Goal: Task Accomplishment & Management: Complete application form

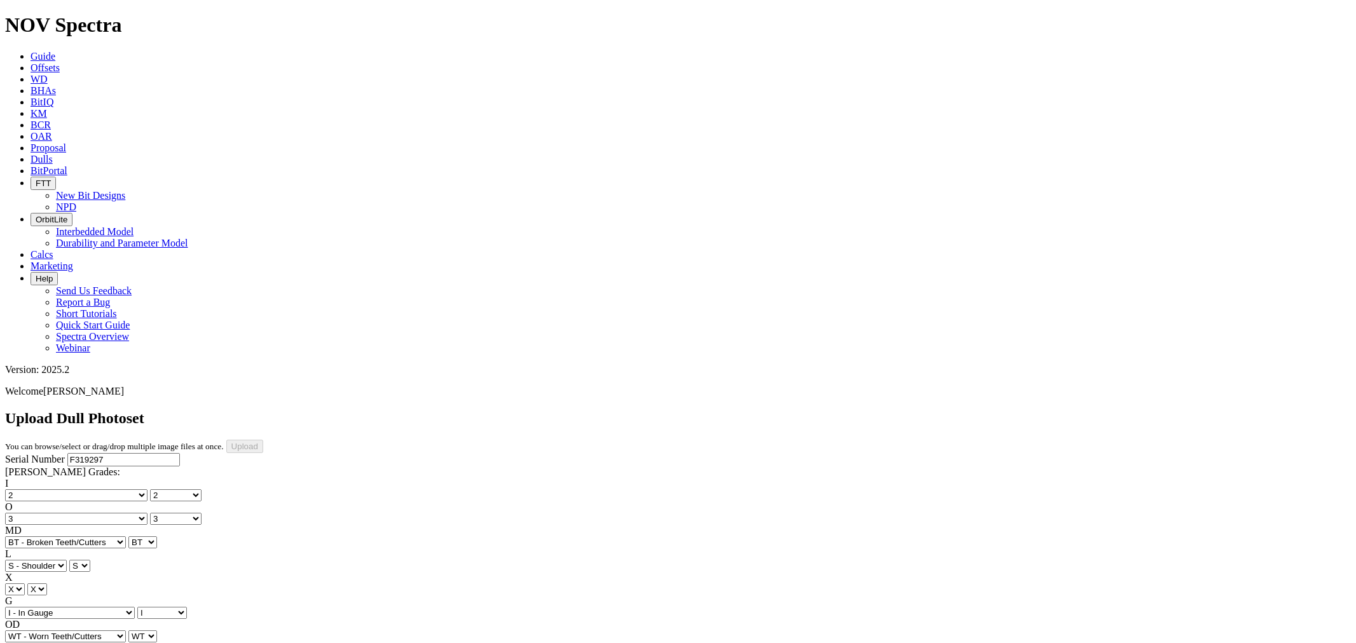
select select "number:2"
select select "number:3"
select select "string:BT"
select select "string:S"
select select "string:I"
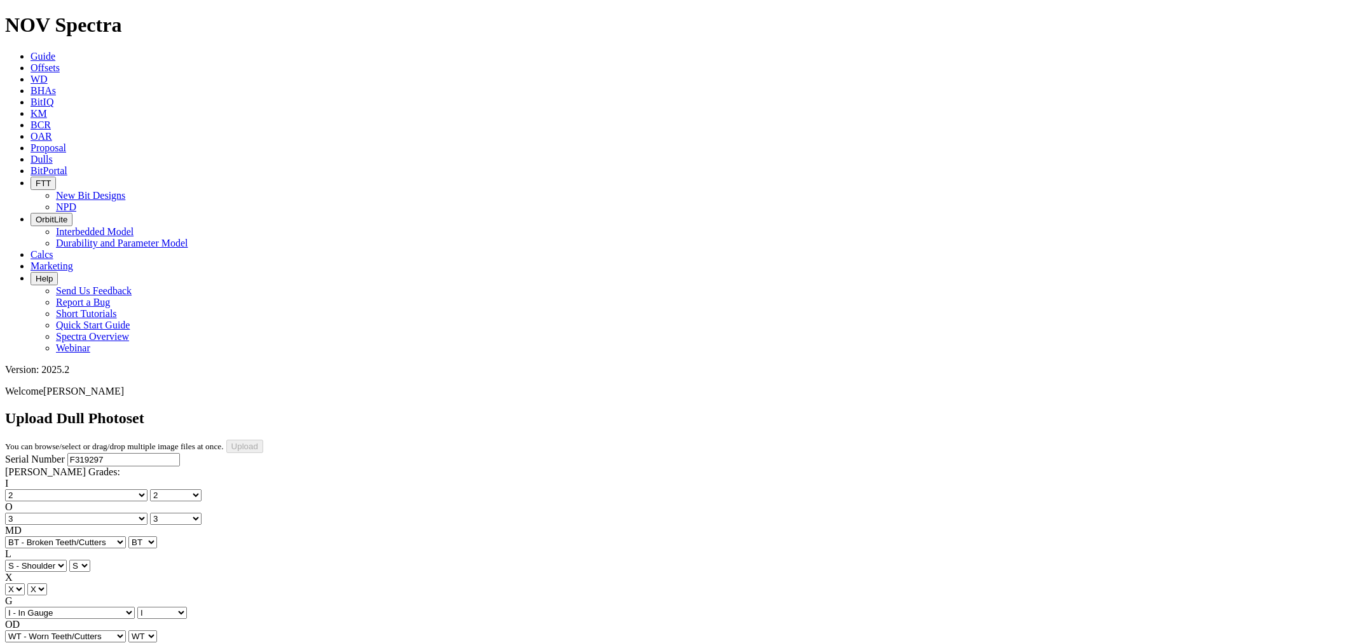
select select "string:WT"
select select "string:TD"
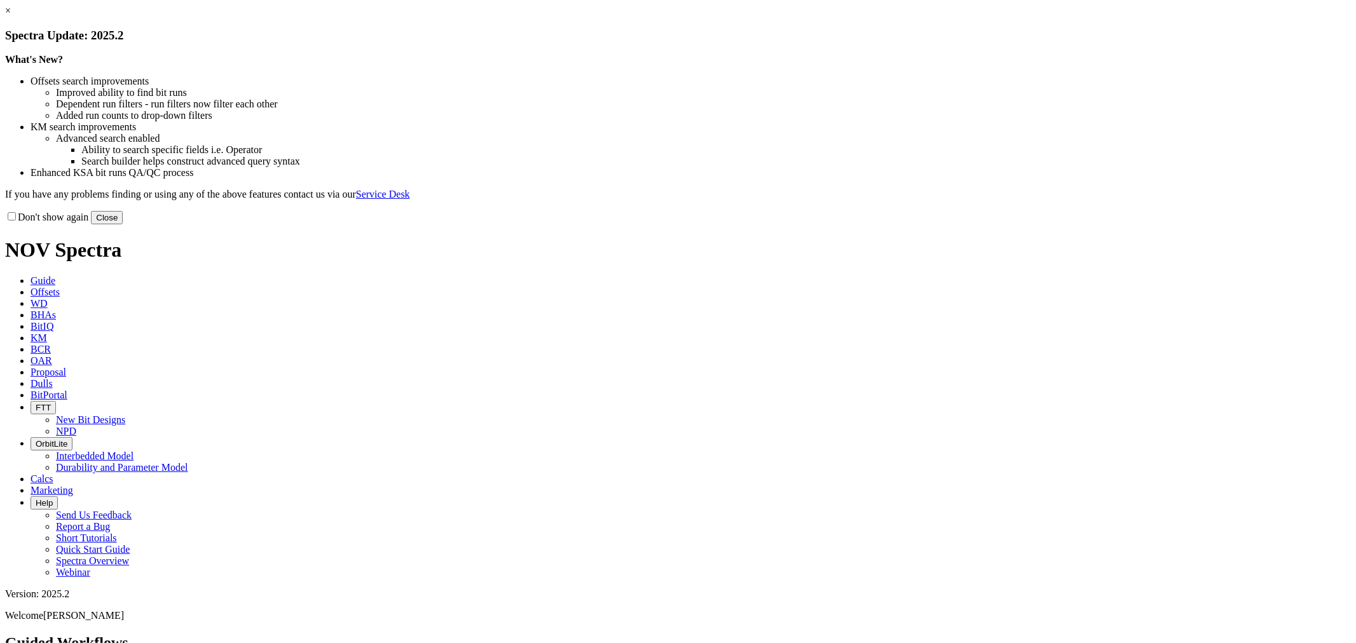
click at [957, 224] on div "Don't show again Close" at bounding box center [678, 217] width 1346 height 14
click at [123, 224] on button "Close" at bounding box center [107, 217] width 32 height 13
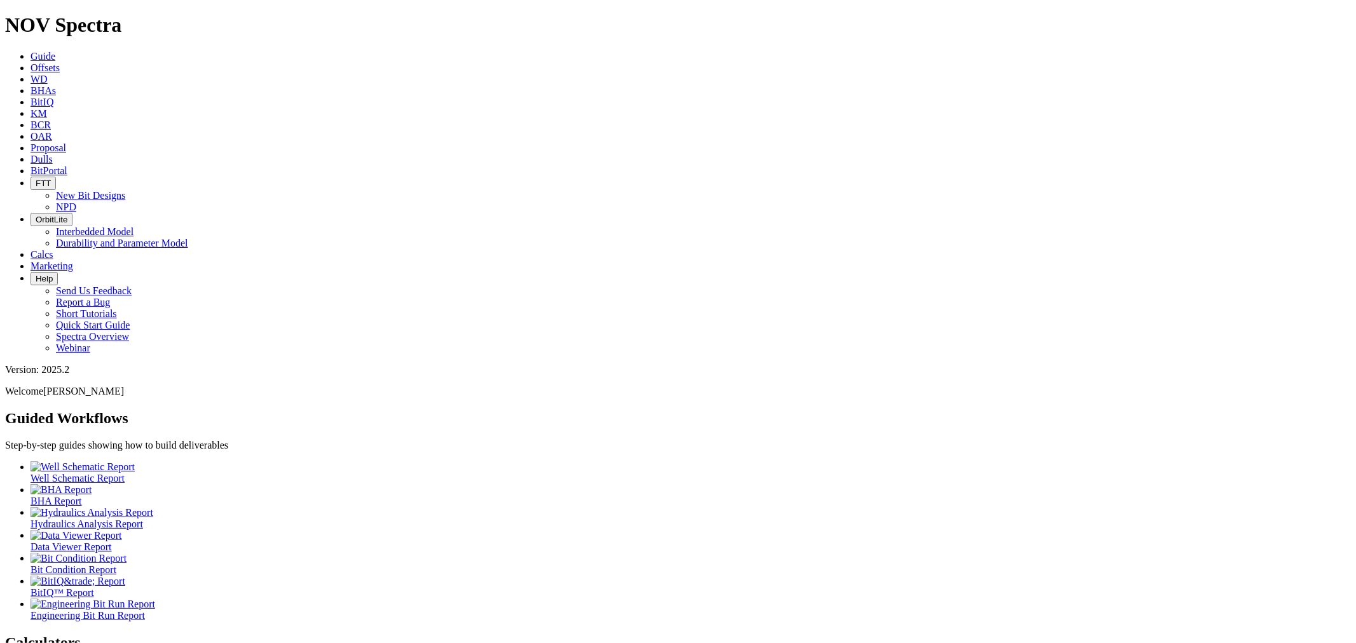
click at [53, 154] on link "Dulls" at bounding box center [42, 159] width 22 height 11
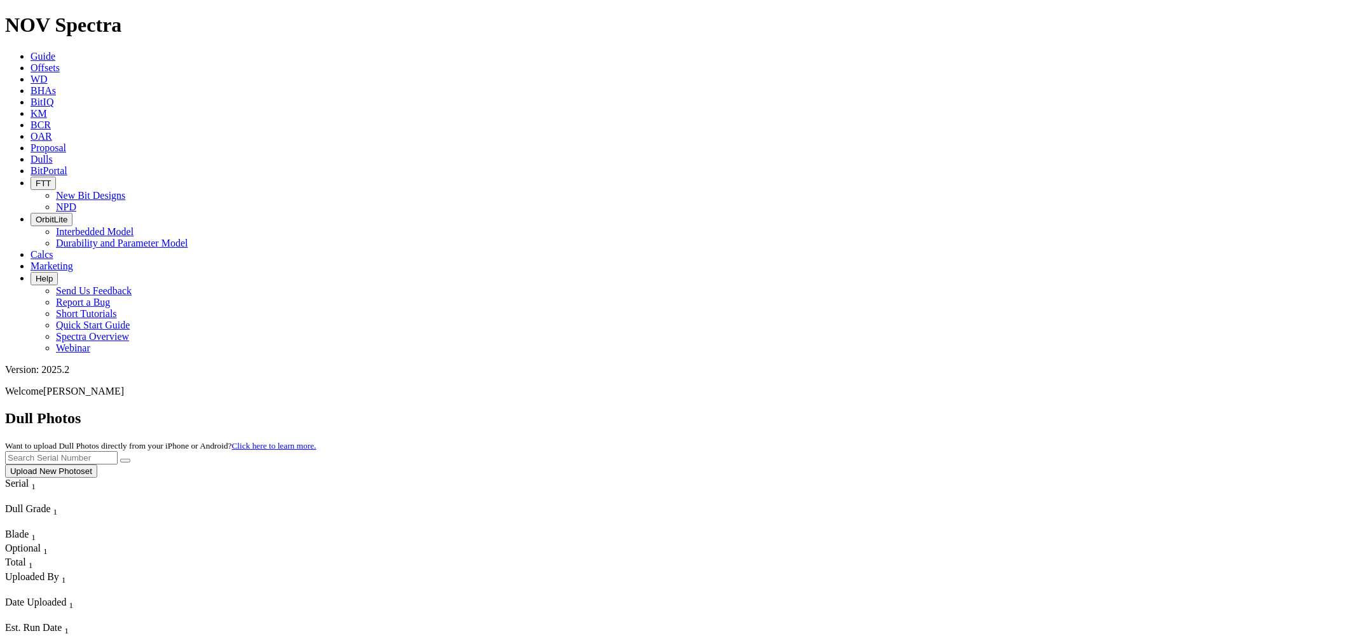
click at [97, 465] on button "Upload New Photoset" at bounding box center [51, 471] width 92 height 13
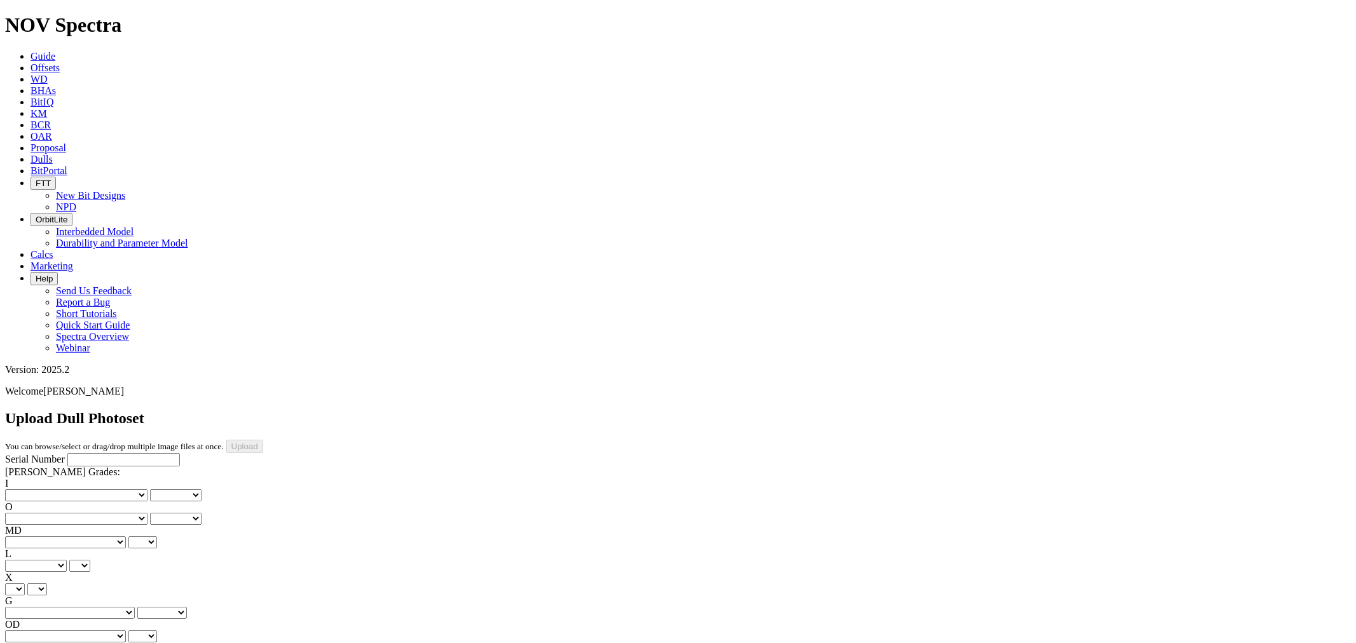
click at [86, 453] on input "Serial Number" at bounding box center [123, 459] width 113 height 13
type input "F319297"
click at [64, 489] on select "No lost, worn or damaged cutters 0 1 2 3 4 5 6 7 8 No diamond table left on any…" at bounding box center [76, 495] width 142 height 12
select select "number:2"
click at [25, 489] on select "No lost, worn or damaged cutters 0 1 2 3 4 5 6 7 8 No diamond table left on any…" at bounding box center [76, 495] width 142 height 12
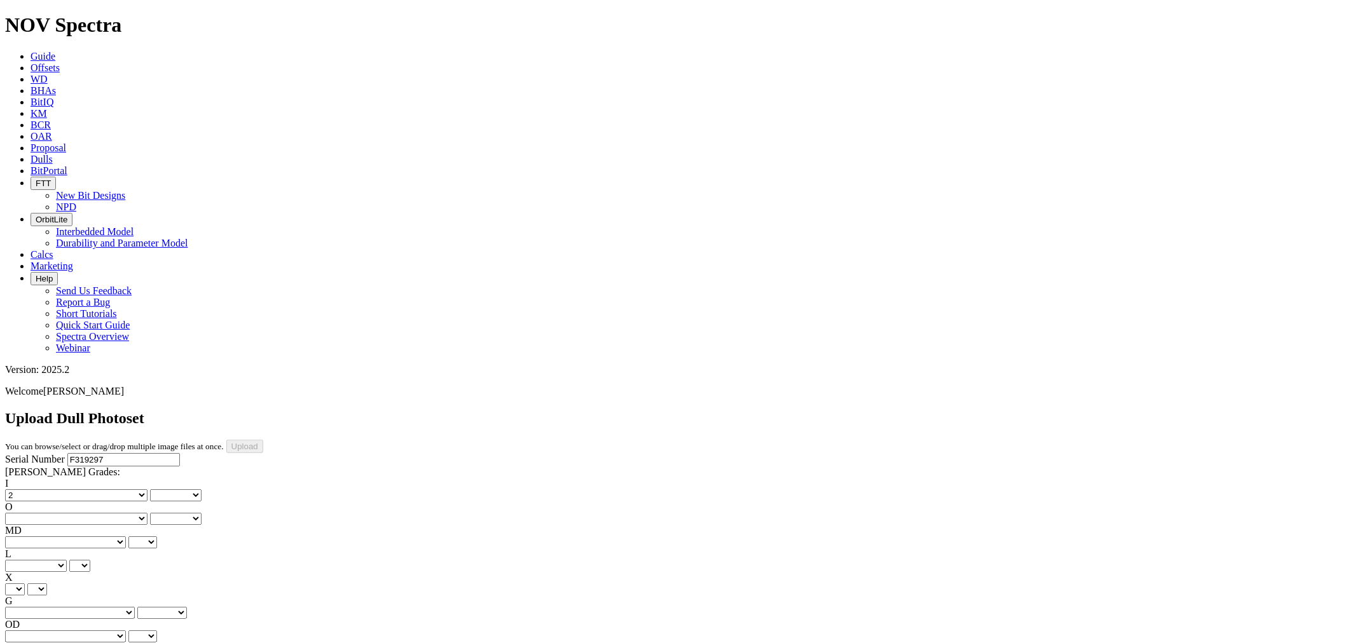
select select "number:2"
click at [121, 513] on select "No lost, worn or damaged cutters 0 1 2 3 4 5 6 7 8 No diamond table left on any…" at bounding box center [76, 519] width 142 height 12
select select "number:3"
click at [90, 513] on select "No lost, worn or damaged cutters 0 1 2 3 4 5 6 7 8 No diamond table left on any…" at bounding box center [76, 519] width 142 height 12
select select "number:3"
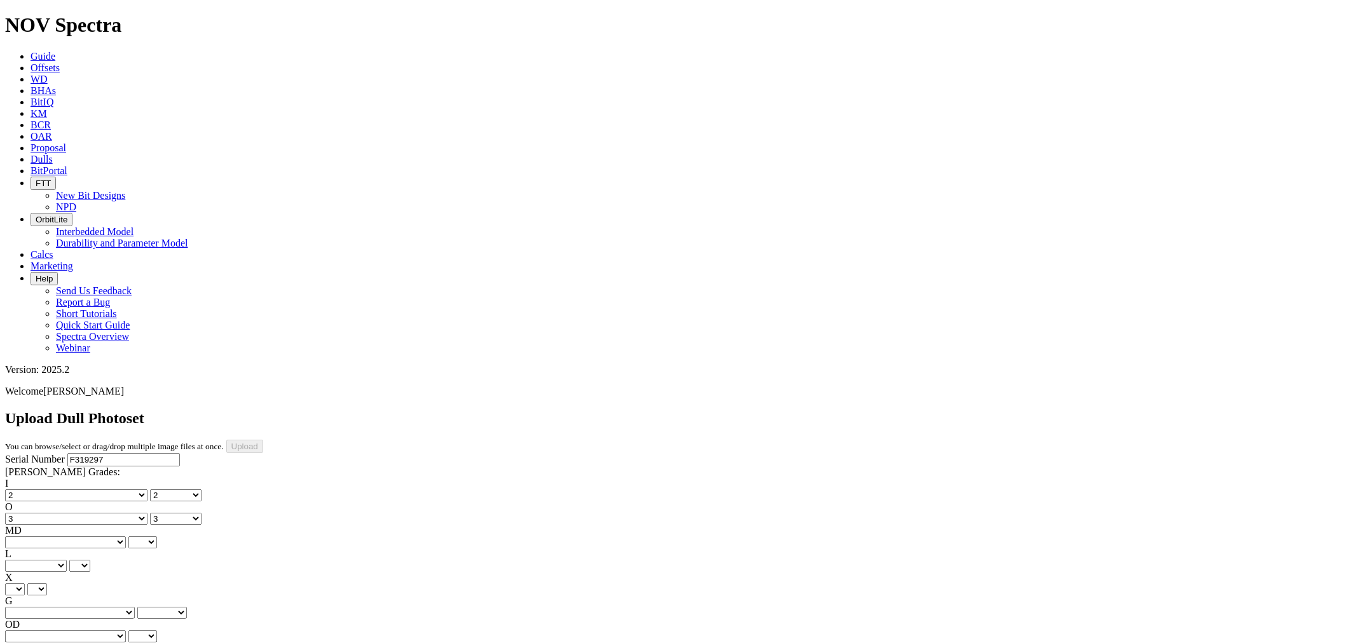
click at [53, 536] on select "BF - Bond Failure BT - Broken Teeth/Cutters BU - Balled Up Bit CR - Cored CT - …" at bounding box center [65, 542] width 121 height 12
select select "string:BT"
click at [25, 536] on select "BF - Bond Failure BT - Broken Teeth/Cutters BU - Balled Up Bit CR - Cored CT - …" at bounding box center [65, 542] width 121 height 12
select select "string:BT"
click at [67, 560] on select "A - All C - Cone G - Gauge N - Nose S - Shoulder T - Taper" at bounding box center [36, 566] width 62 height 12
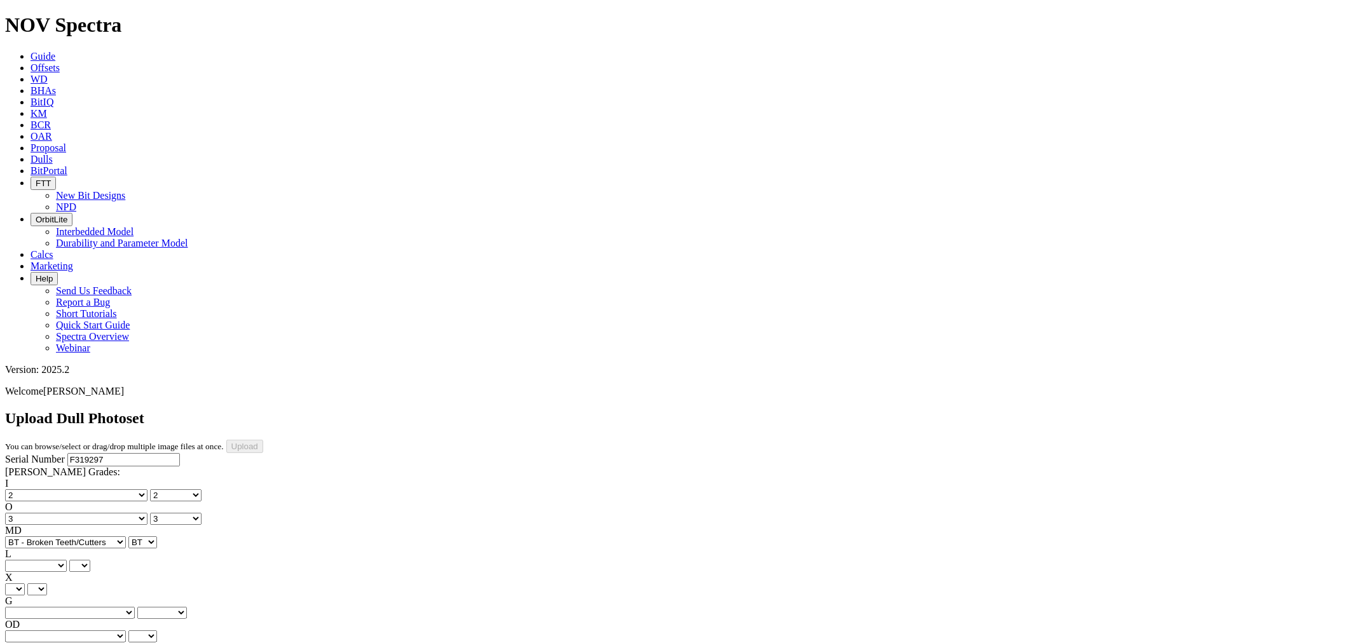
select select "string:S"
click at [67, 560] on select "A - All C - Cone G - Gauge N - Nose S - Shoulder T - Taper" at bounding box center [36, 566] width 62 height 12
select select "string:S"
click at [25, 584] on select "X" at bounding box center [15, 590] width 20 height 12
select select "string:X"
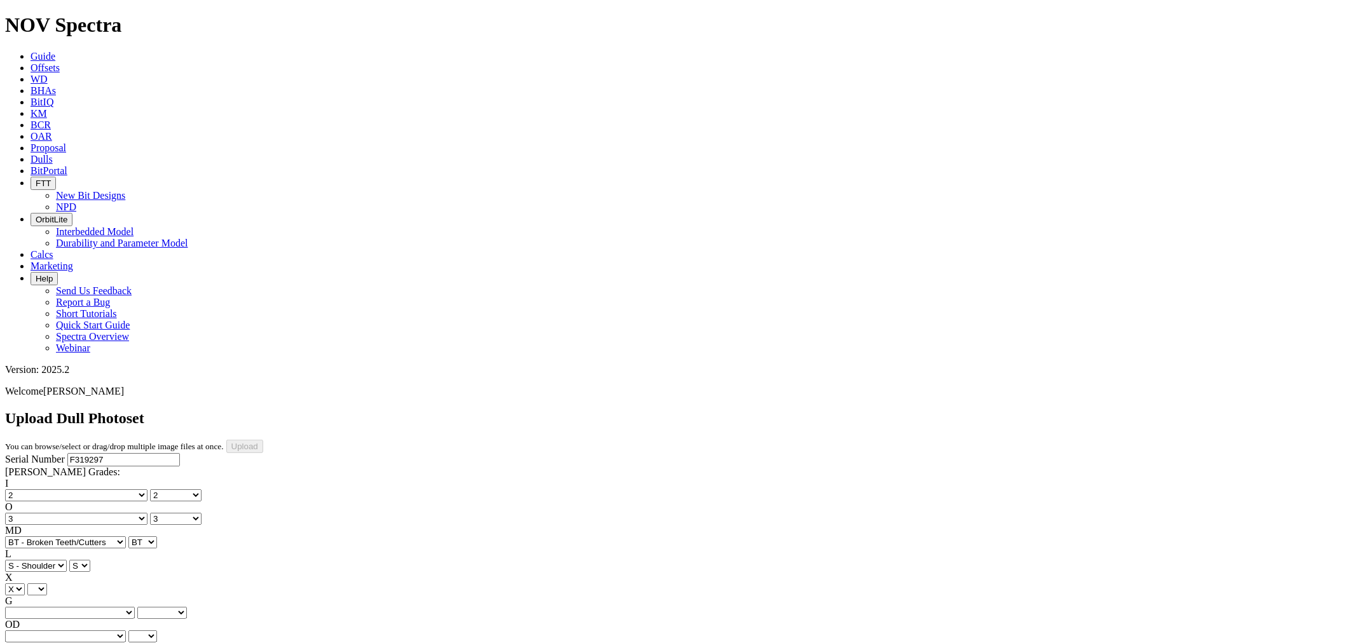
click at [25, 584] on select "X" at bounding box center [15, 590] width 20 height 12
select select "string:X"
click at [119, 607] on select "Unknown I - In Gauge 1 - 1/16 in Undergauge" 2 - 2/16 in Undergauge = ⅛ in" 8 -…" at bounding box center [70, 613] width 130 height 12
select select "string:I"
click at [90, 607] on select "Unknown I - In Gauge 1 - 1/16 in Undergauge" 2 - 2/16 in Undergauge = ⅛ in" 8 -…" at bounding box center [70, 613] width 130 height 12
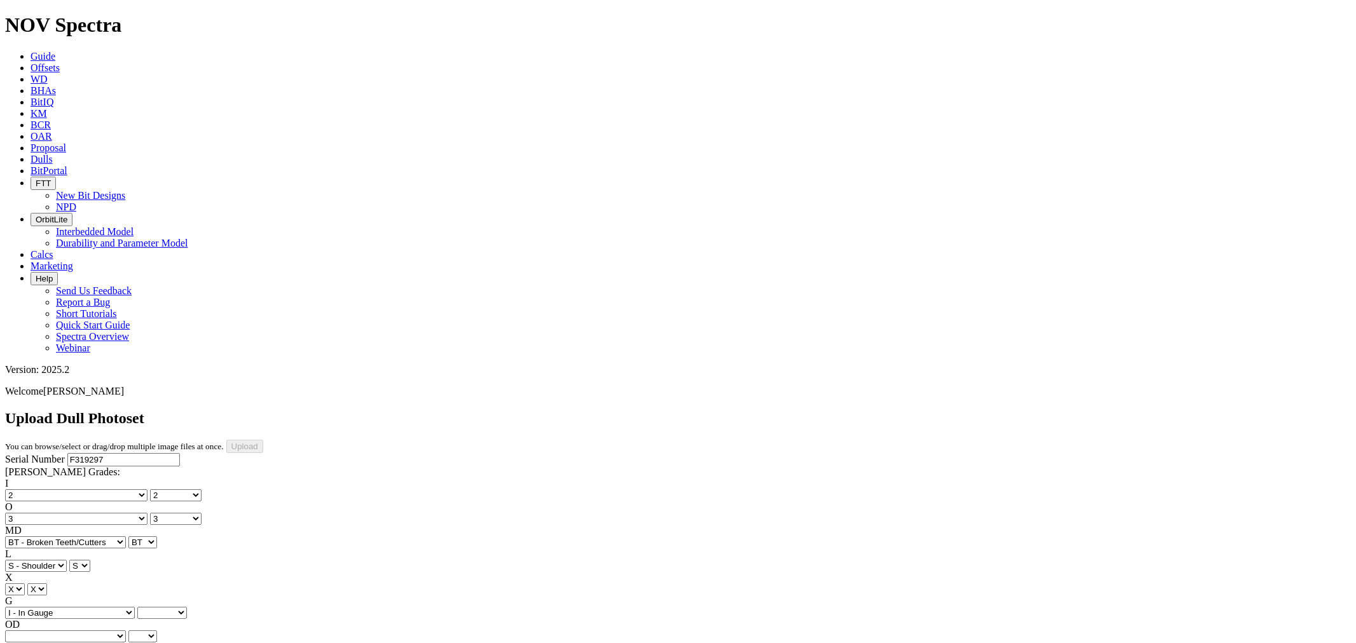
select select "string:I"
drag, startPoint x: 72, startPoint y: 353, endPoint x: 66, endPoint y: 343, distance: 12.0
click at [66, 631] on select "BF - Bond Failure BT - Broken Teeth/Cutters BU - Balled Up Bit CR - Cored CT - …" at bounding box center [65, 637] width 121 height 12
select select "string:WT"
click at [25, 631] on select "BF - Bond Failure BT - Broken Teeth/Cutters BU - Balled Up Bit CR - Cored CT - …" at bounding box center [65, 637] width 121 height 12
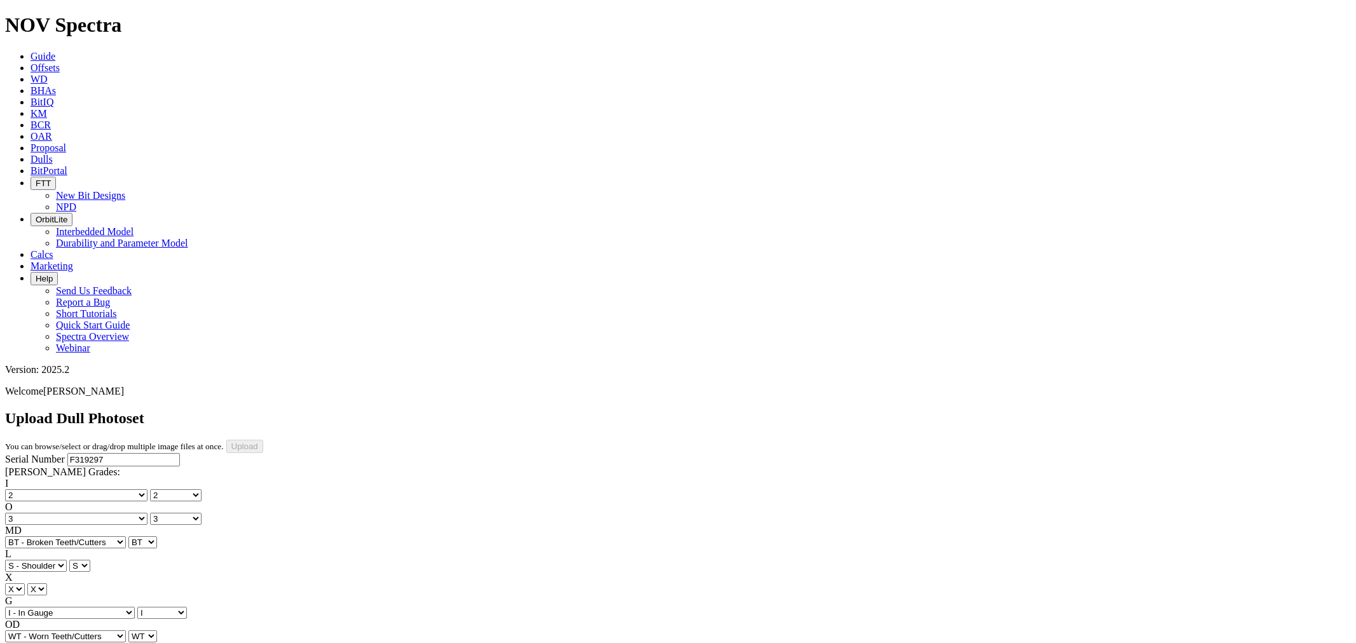
select select "string:WT"
select select "string:RS"
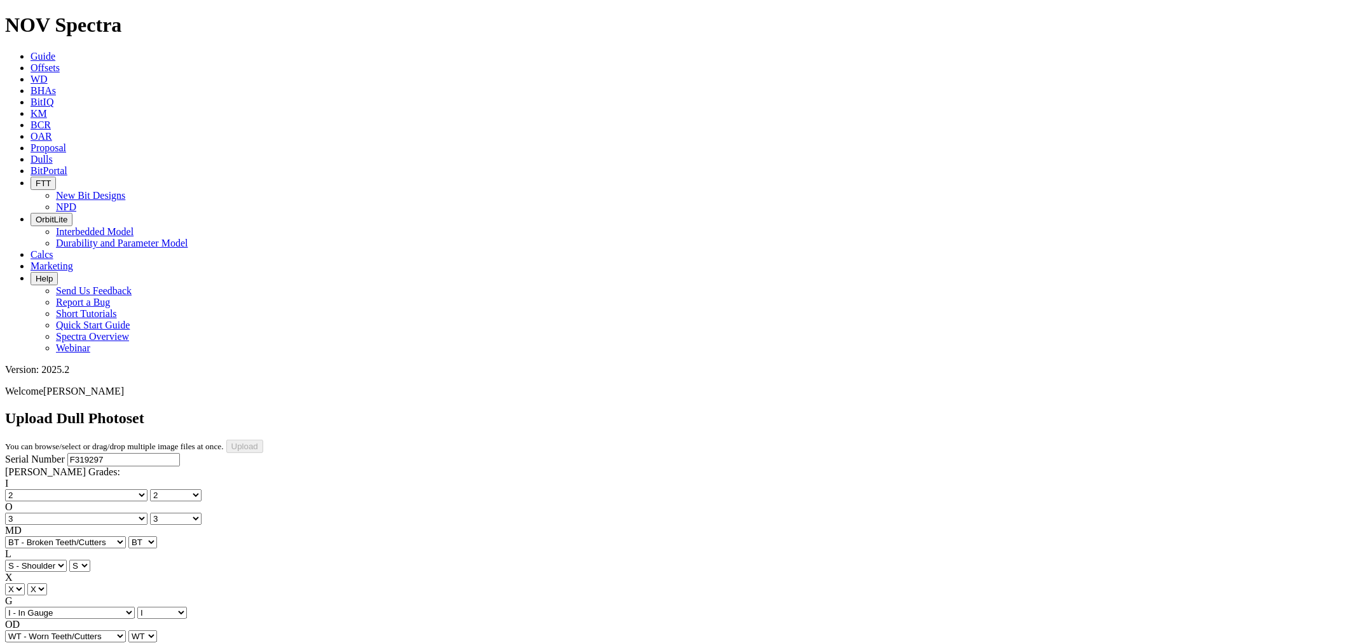
select select "string:TD"
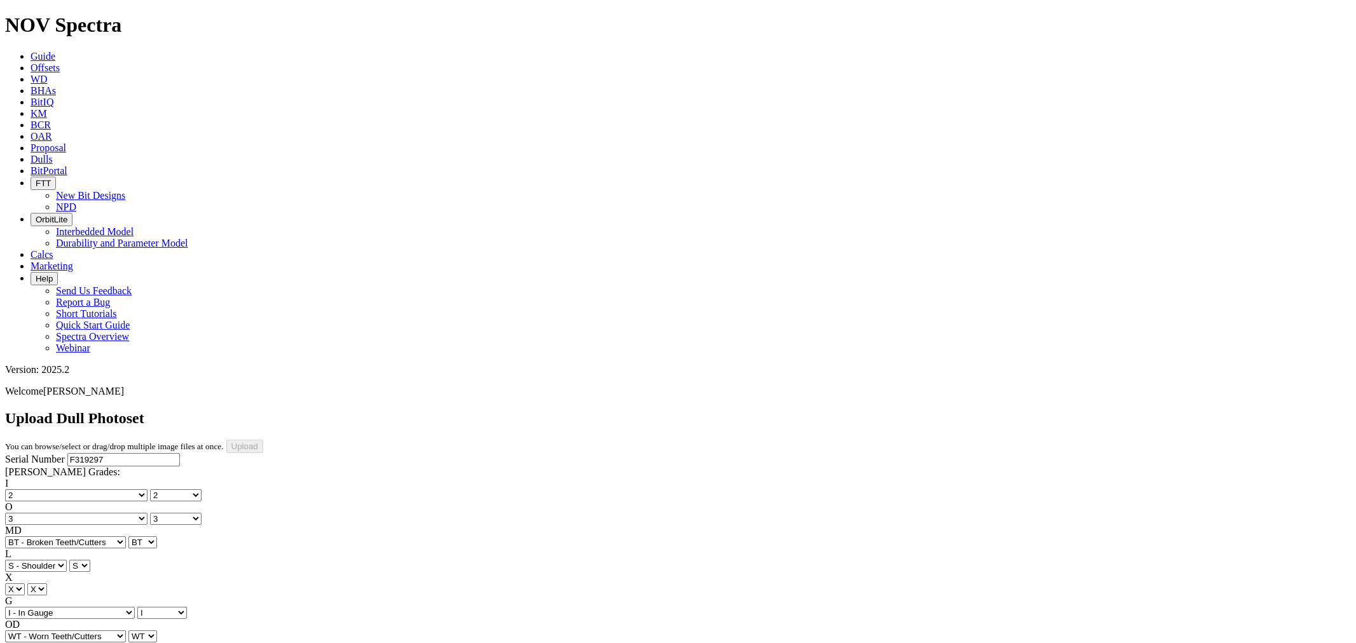
type input "9/3/25"
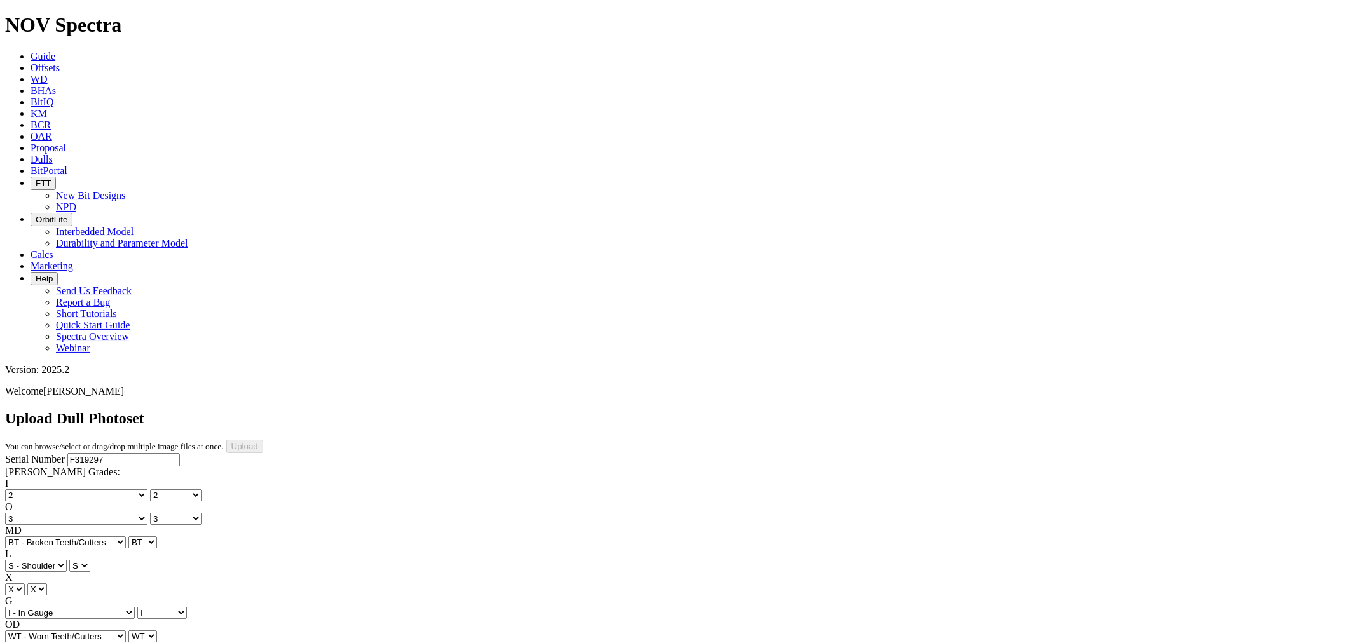
drag, startPoint x: 283, startPoint y: 415, endPoint x: 287, endPoint y: 402, distance: 13.7
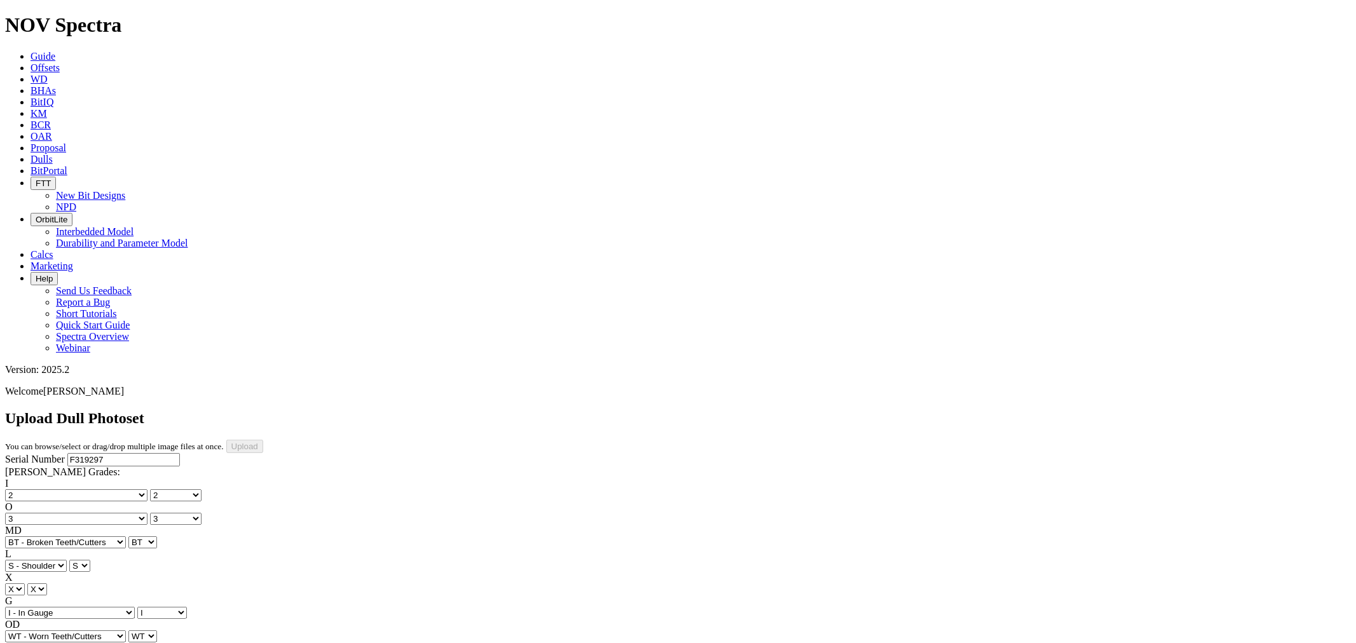
drag, startPoint x: 286, startPoint y: 414, endPoint x: 287, endPoint y: 404, distance: 10.2
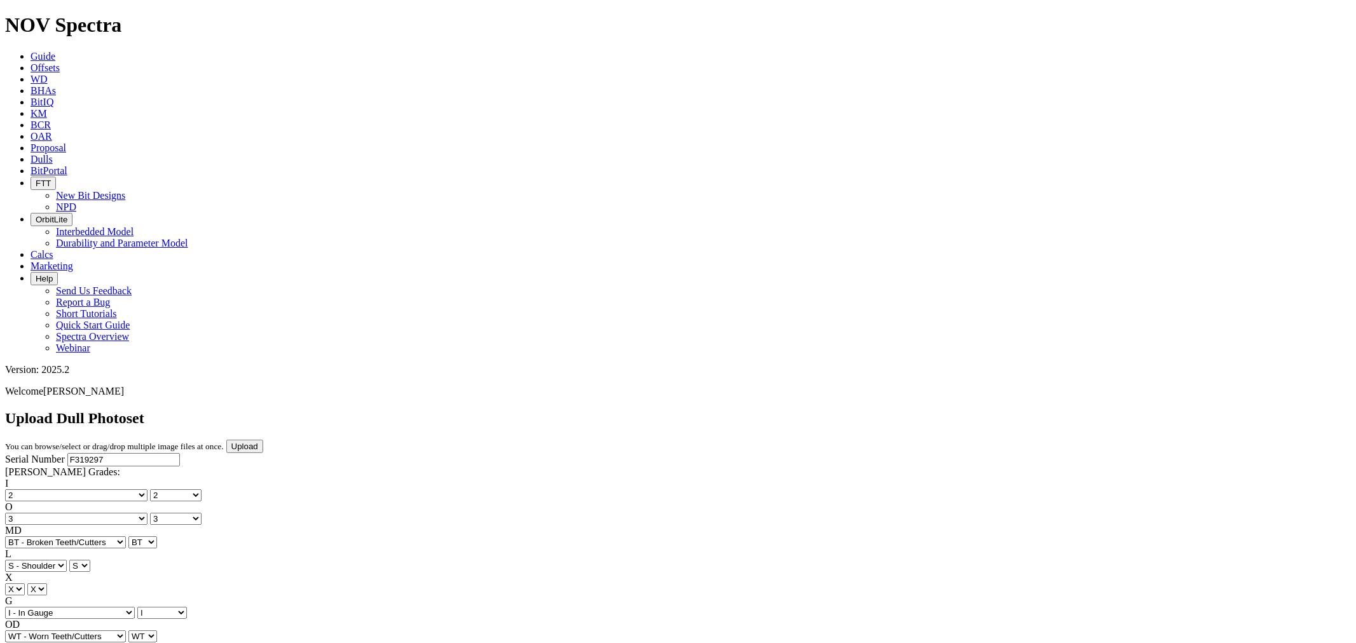
drag, startPoint x: 276, startPoint y: 569, endPoint x: 277, endPoint y: 561, distance: 7.7
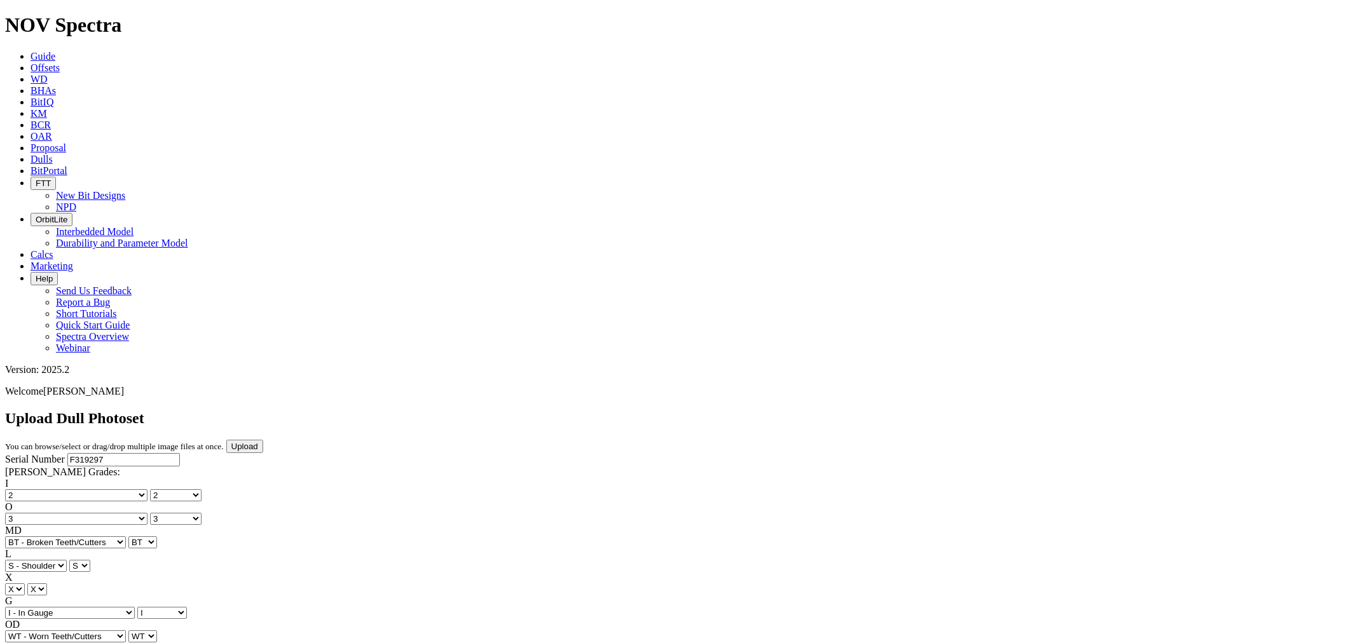
click at [263, 440] on input "Upload" at bounding box center [244, 446] width 37 height 13
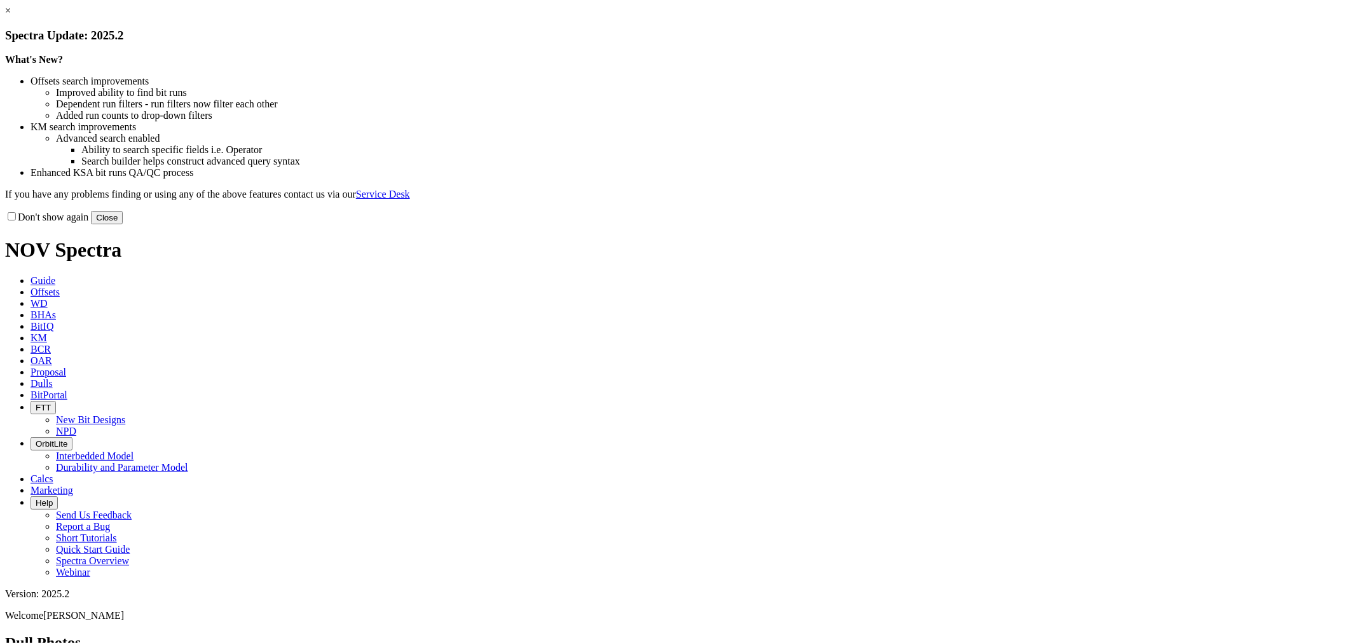
click at [123, 224] on button "Close" at bounding box center [107, 217] width 32 height 13
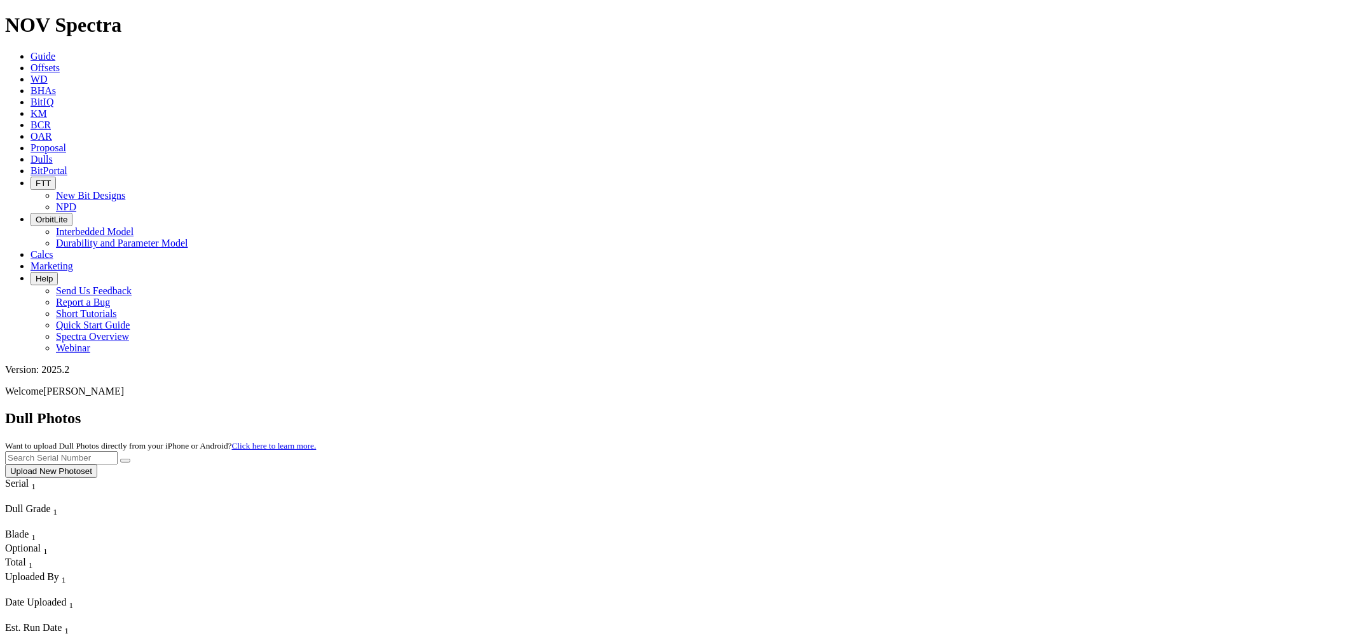
click at [31, 62] on icon at bounding box center [31, 67] width 0 height 11
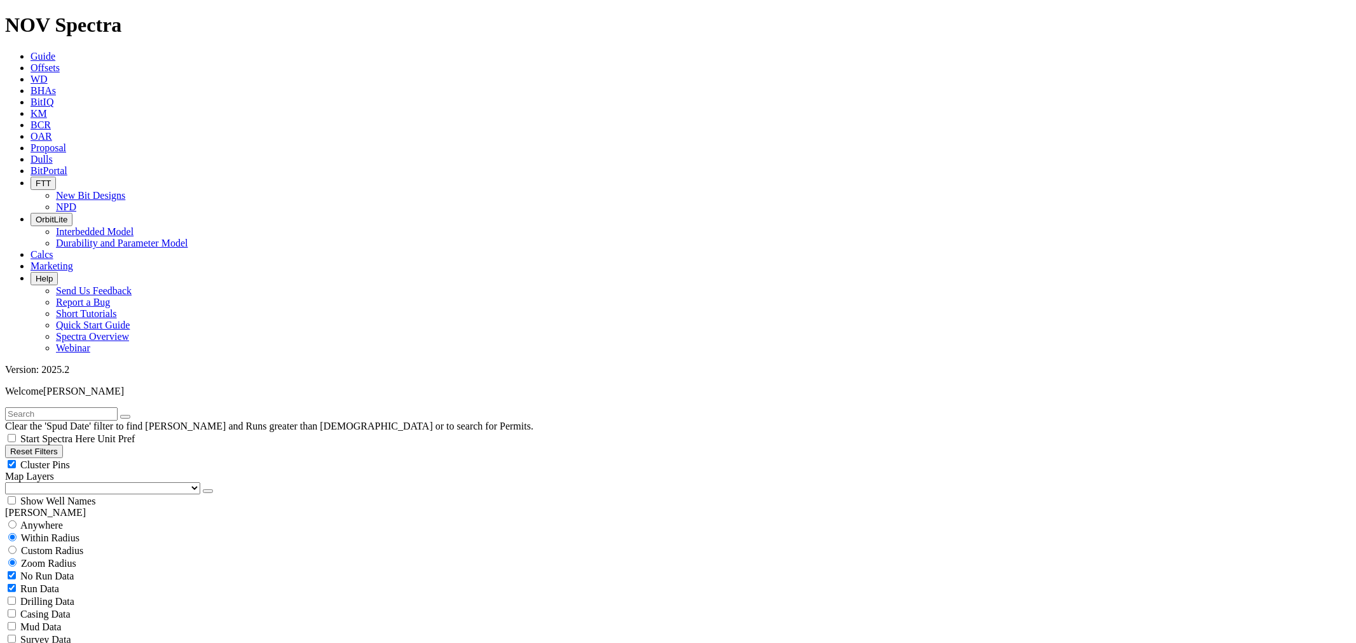
type input "1/1/25"
click at [118, 407] on input "text" at bounding box center [61, 413] width 113 height 13
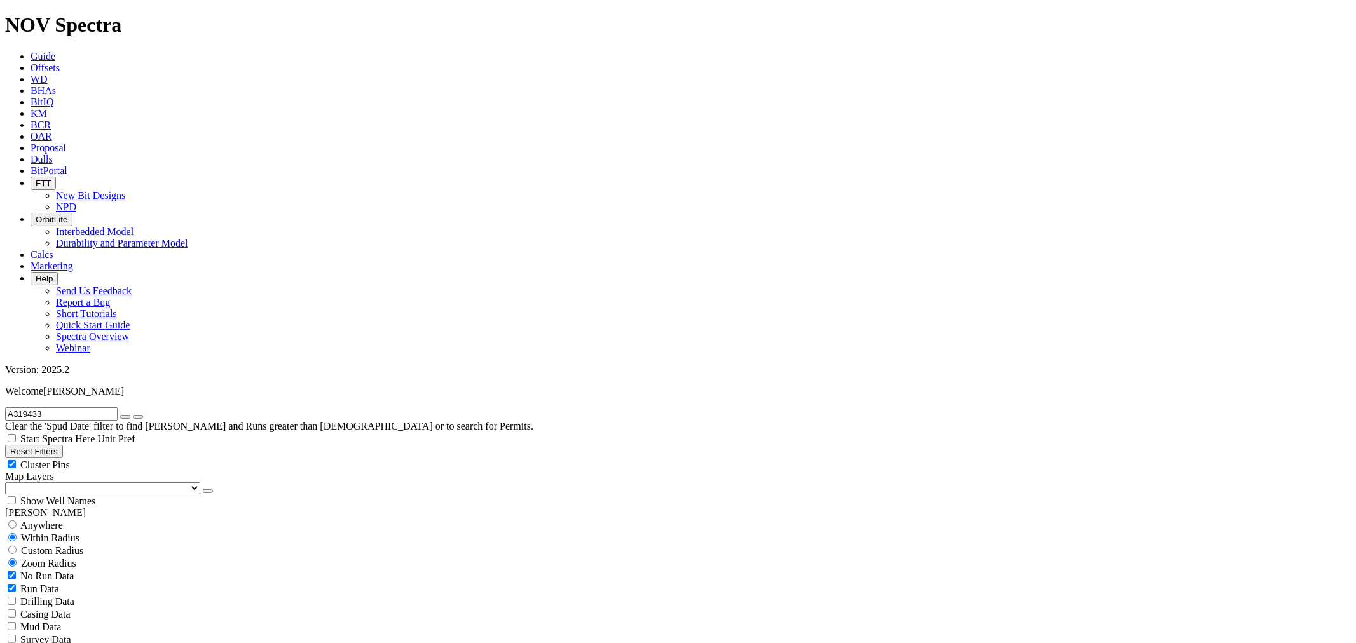
type input "A319433"
click at [133, 415] on button "submit" at bounding box center [138, 417] width 10 height 4
click at [130, 415] on button "button" at bounding box center [125, 417] width 10 height 4
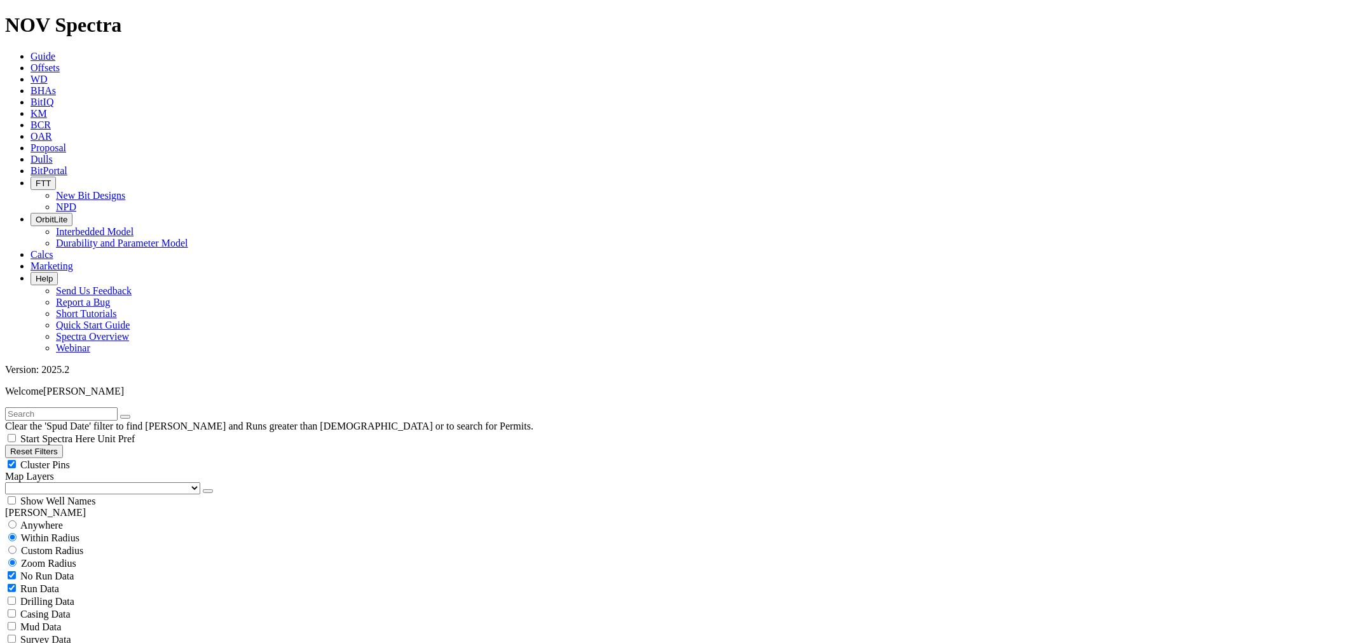
select select "8.75"
checkbox input "false"
select select "? number:8.75 ?"
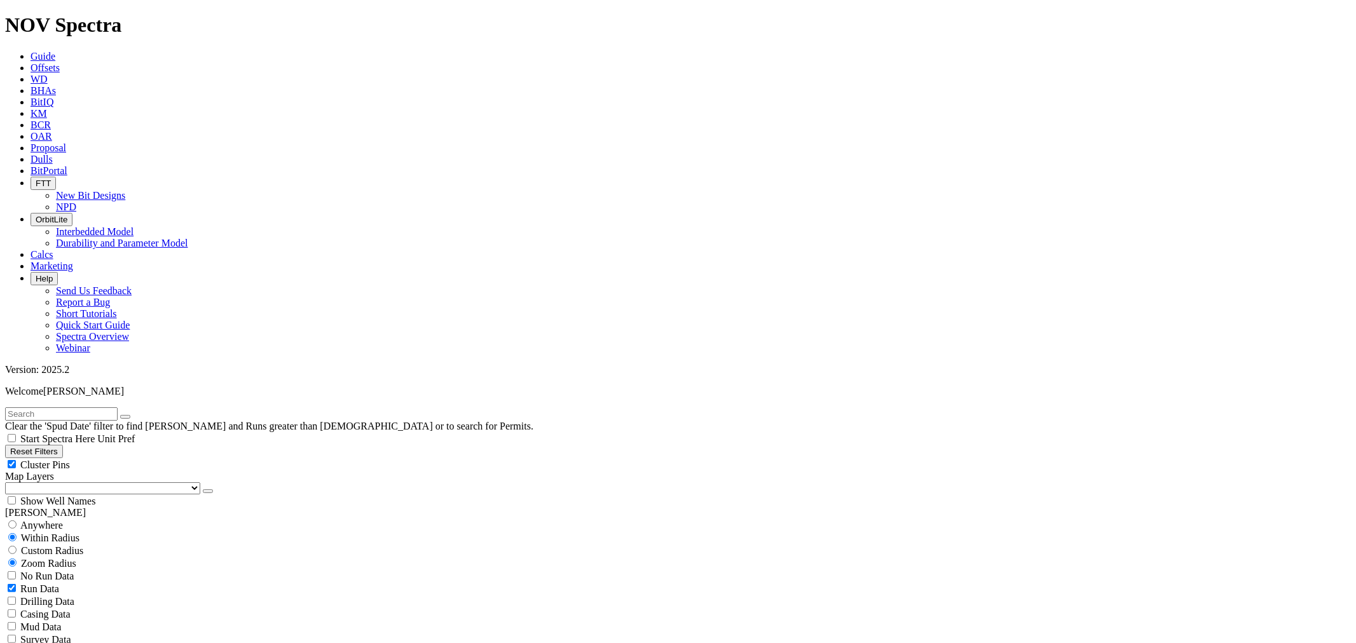
scroll to position [1412, 0]
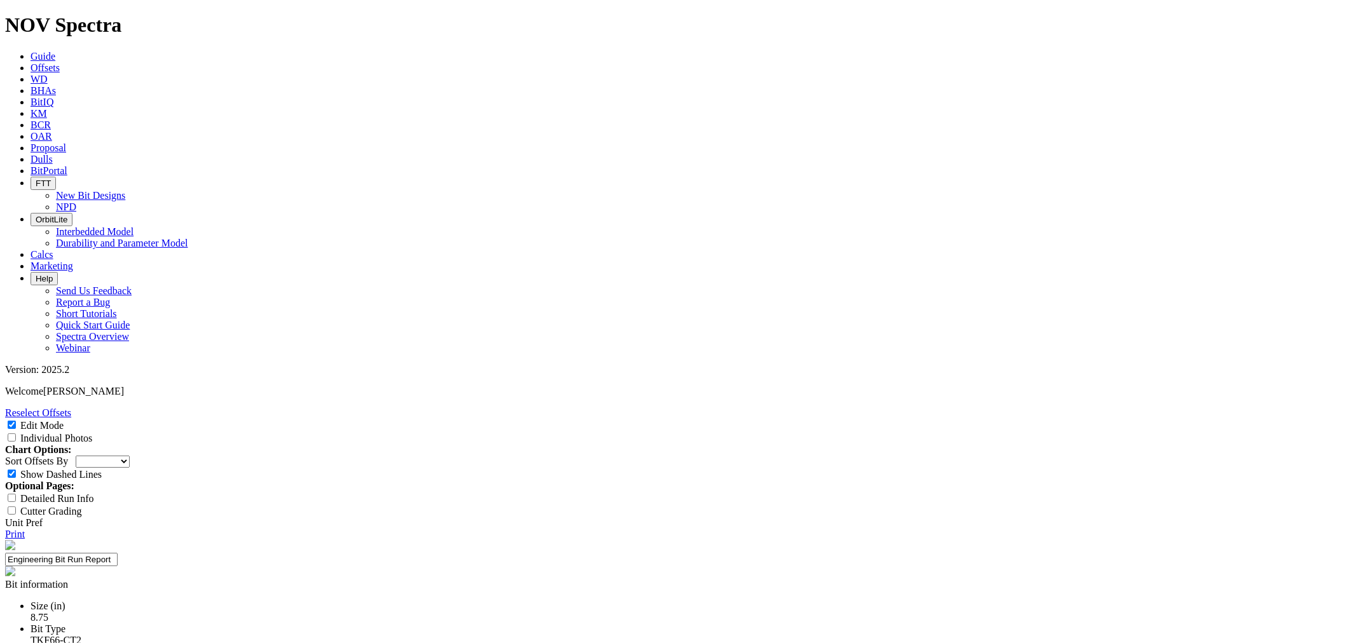
select select "New Bit Design"
type input "TKF66-CT2"
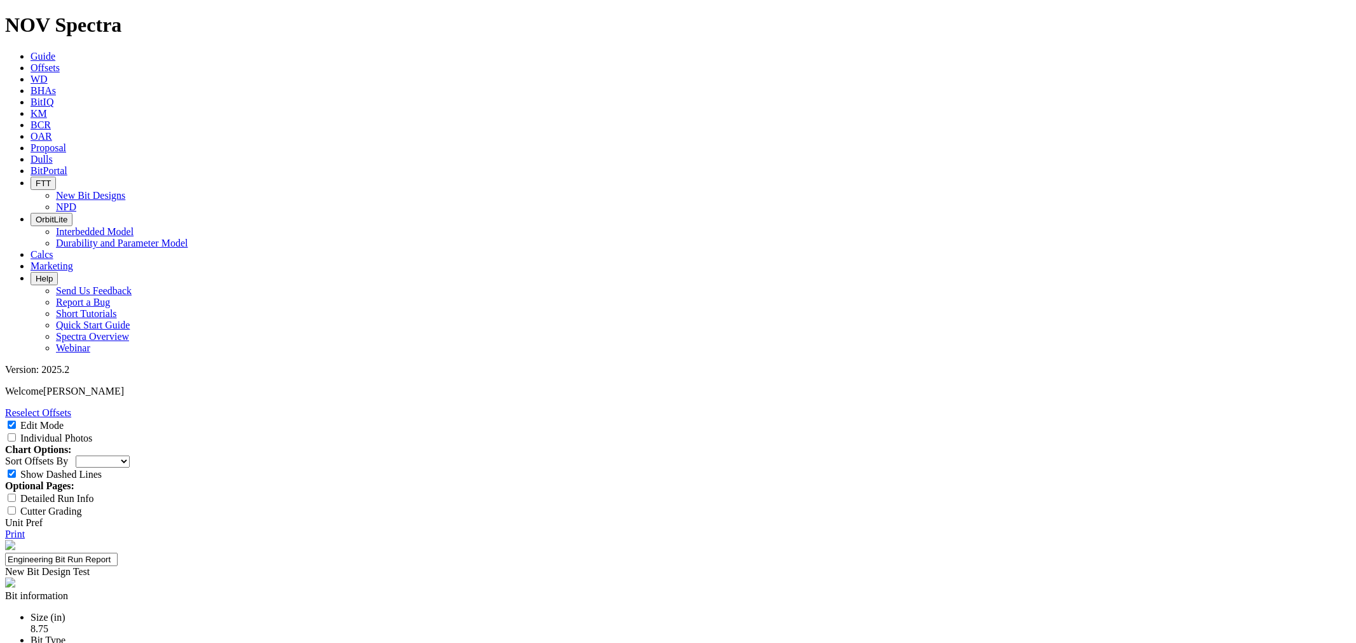
type textarea "Design iteration of the 8.75 66-AT3 to improve the nose & shoulder durability a…"
type input "ROP"
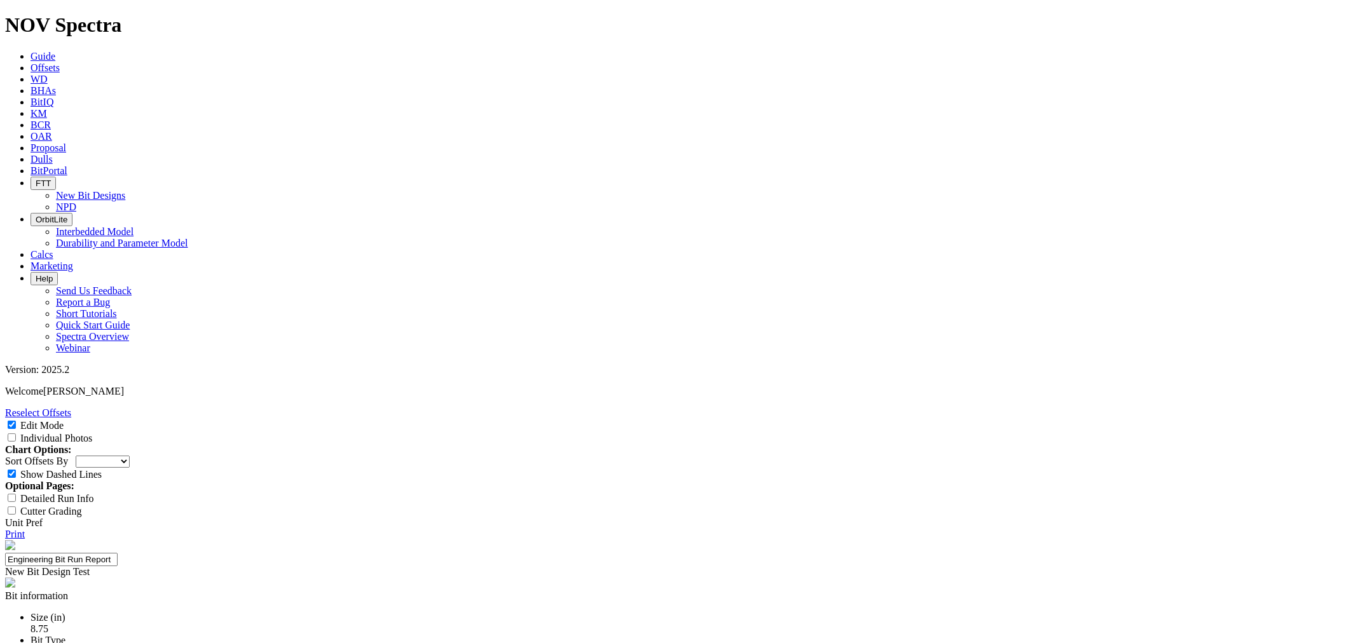
type input "Run Length"
type input "# of Runs"
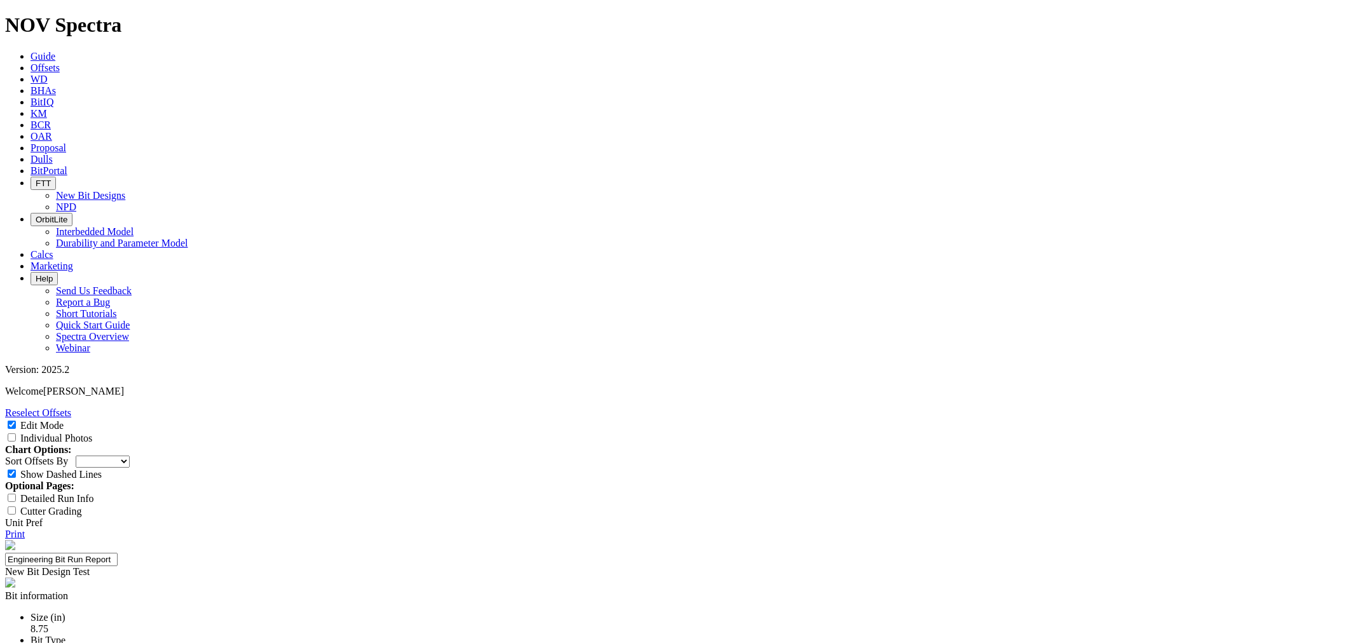
type input "# of Runs"
drag, startPoint x: 853, startPoint y: 430, endPoint x: 854, endPoint y: 444, distance: 13.4
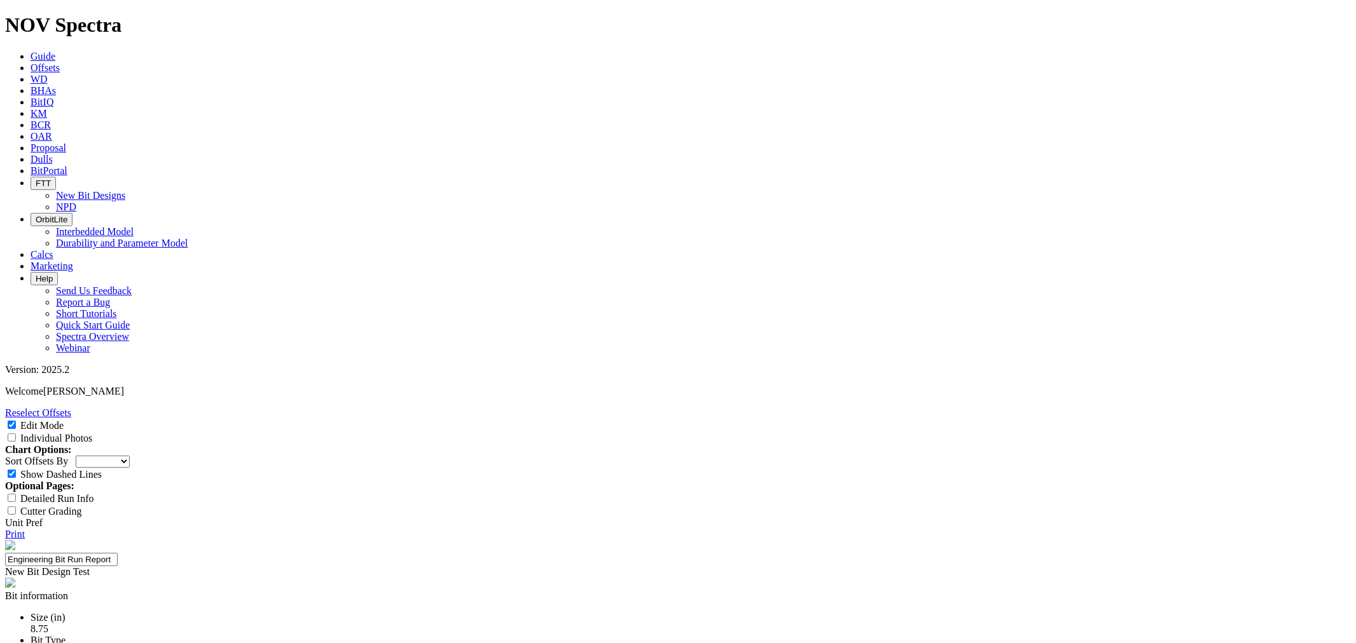
type input "155 ft/hr-Test Met"
drag, startPoint x: 854, startPoint y: 445, endPoint x: 854, endPoint y: 490, distance: 45.1
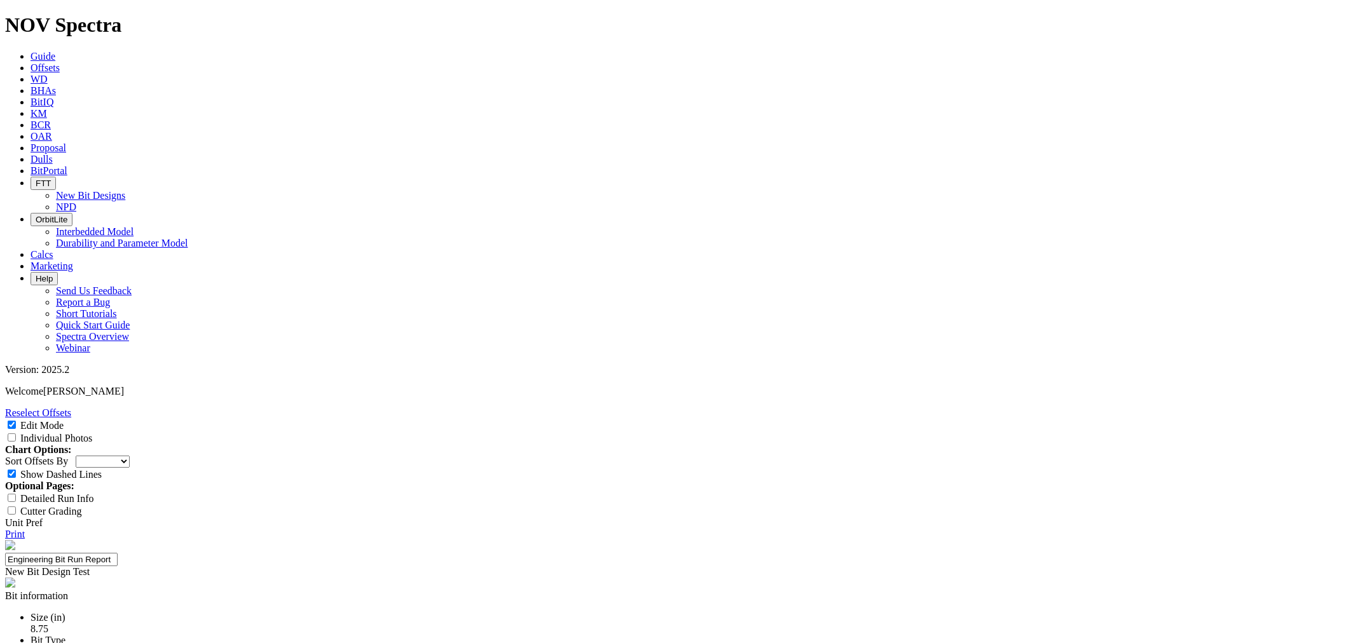
type input "9400ft- Test Met"
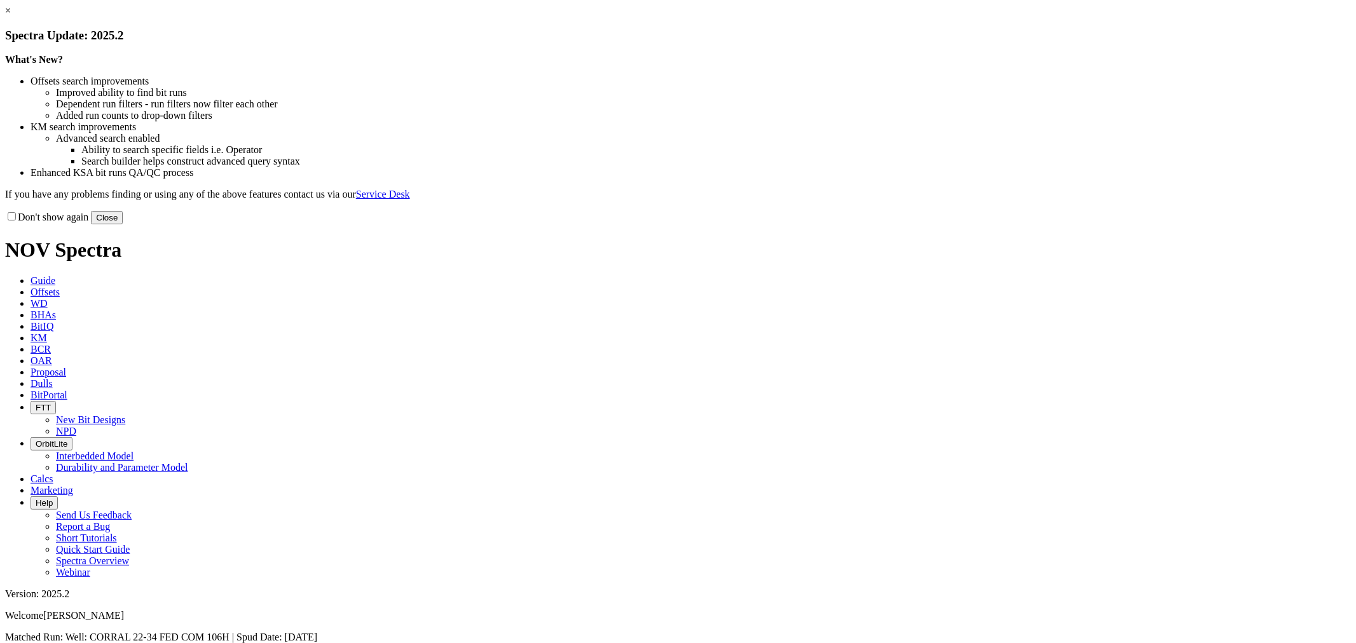
click at [123, 224] on button "Close" at bounding box center [107, 217] width 32 height 13
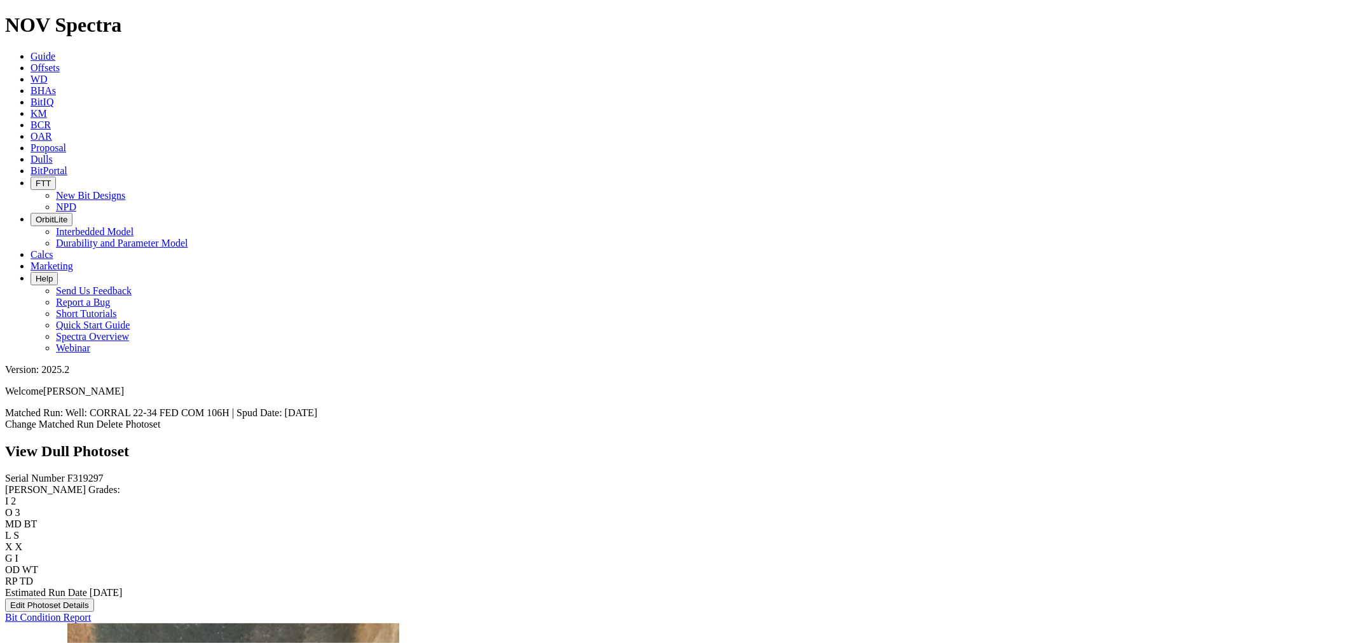
click at [80, 612] on link "Bit Condition Report" at bounding box center [48, 617] width 86 height 11
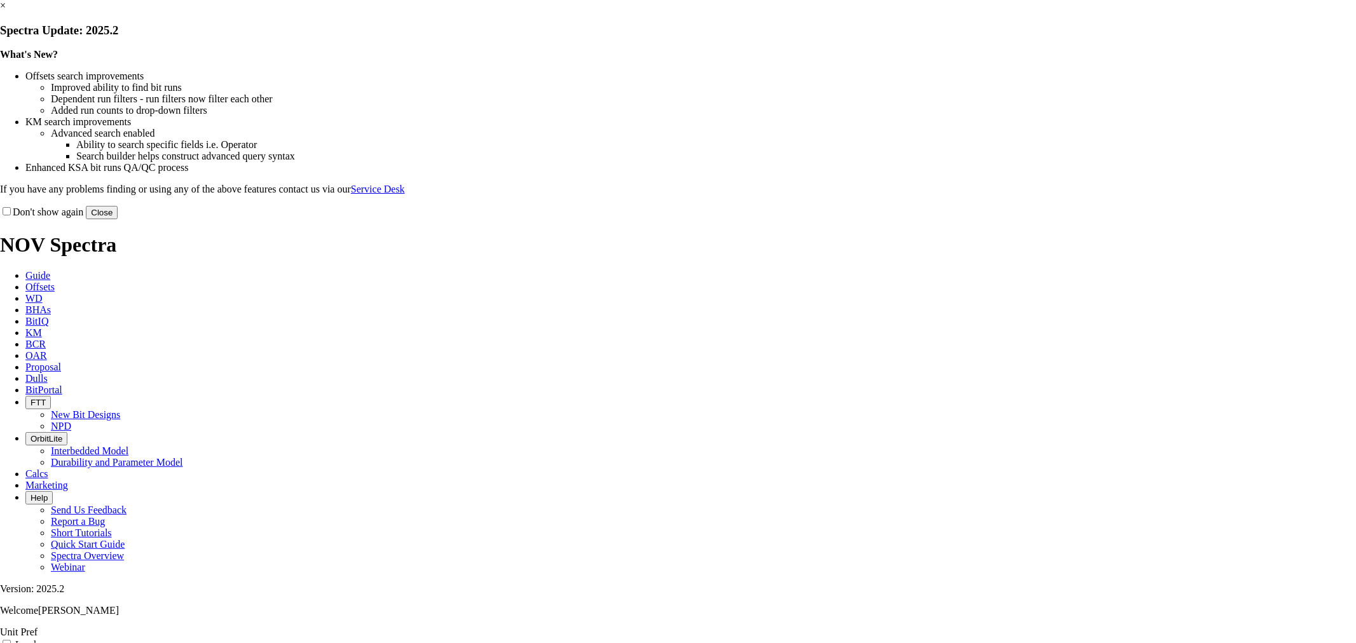
click at [118, 219] on button "Close" at bounding box center [102, 212] width 32 height 13
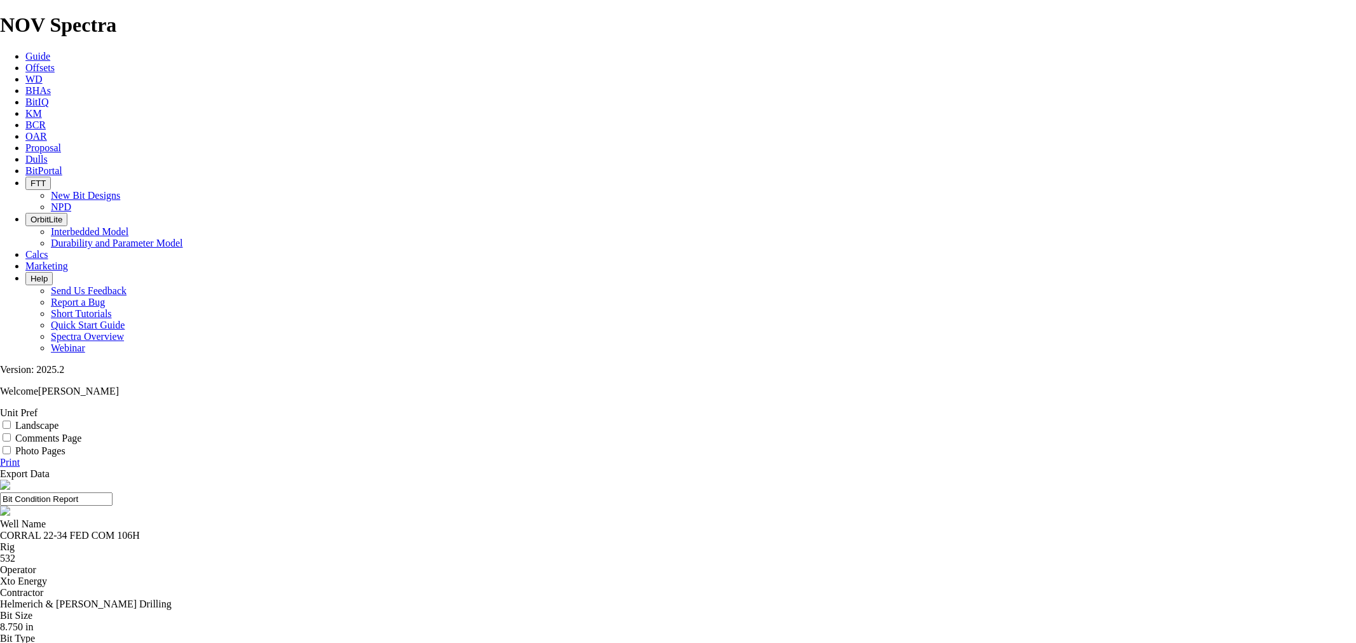
click at [48, 154] on span "Dulls" at bounding box center [36, 159] width 22 height 11
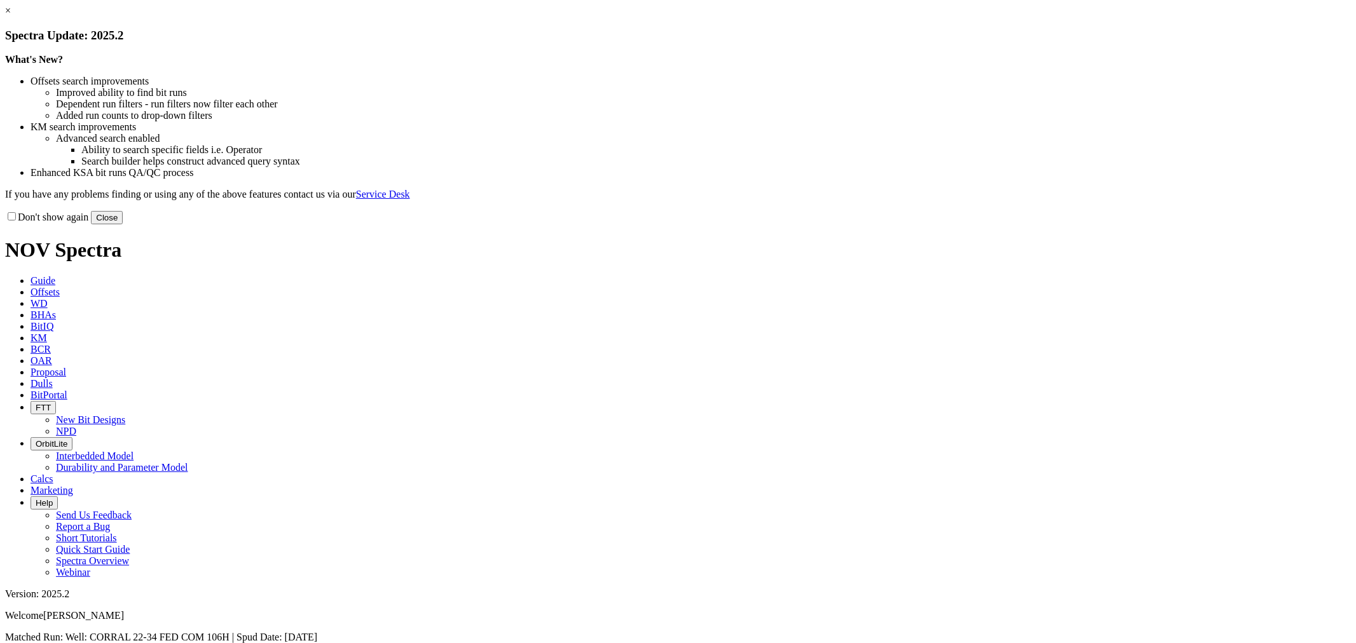
drag, startPoint x: 924, startPoint y: 355, endPoint x: 366, endPoint y: 161, distance: 590.8
click at [123, 224] on button "Close" at bounding box center [107, 217] width 32 height 13
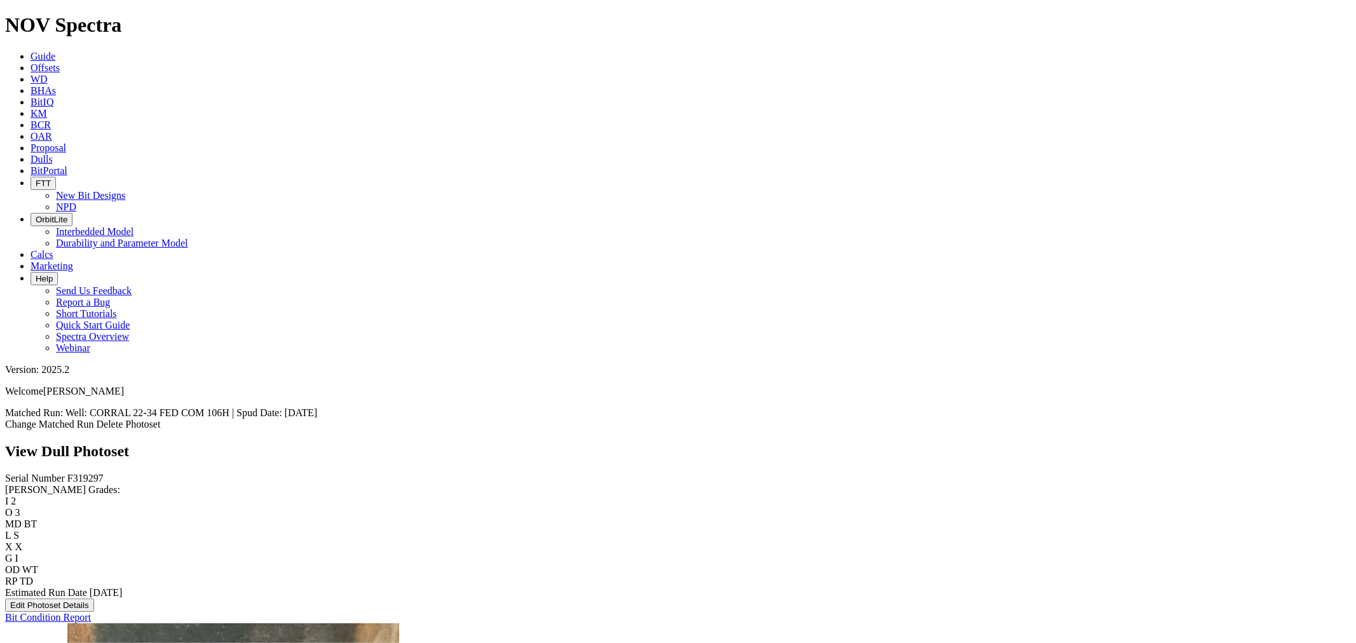
click at [53, 154] on span "Dulls" at bounding box center [42, 159] width 22 height 11
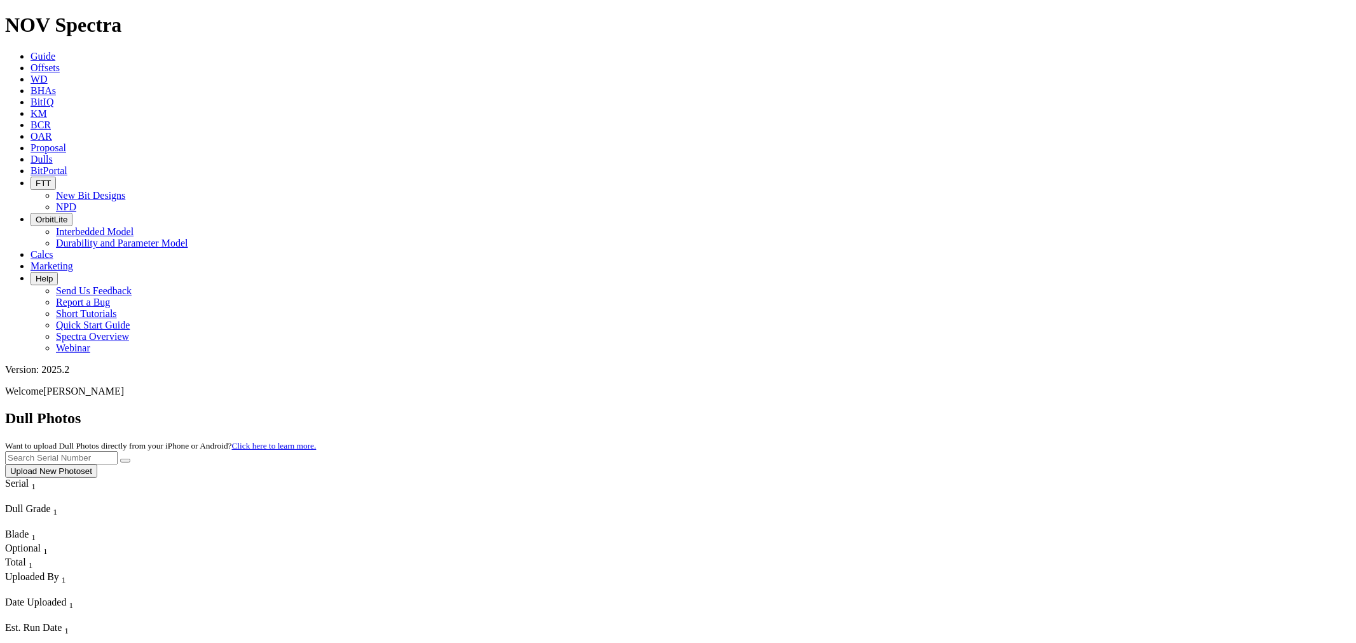
click at [118, 451] on input "text" at bounding box center [61, 457] width 113 height 13
type input "A319433"
click at [120, 459] on button "submit" at bounding box center [125, 461] width 10 height 4
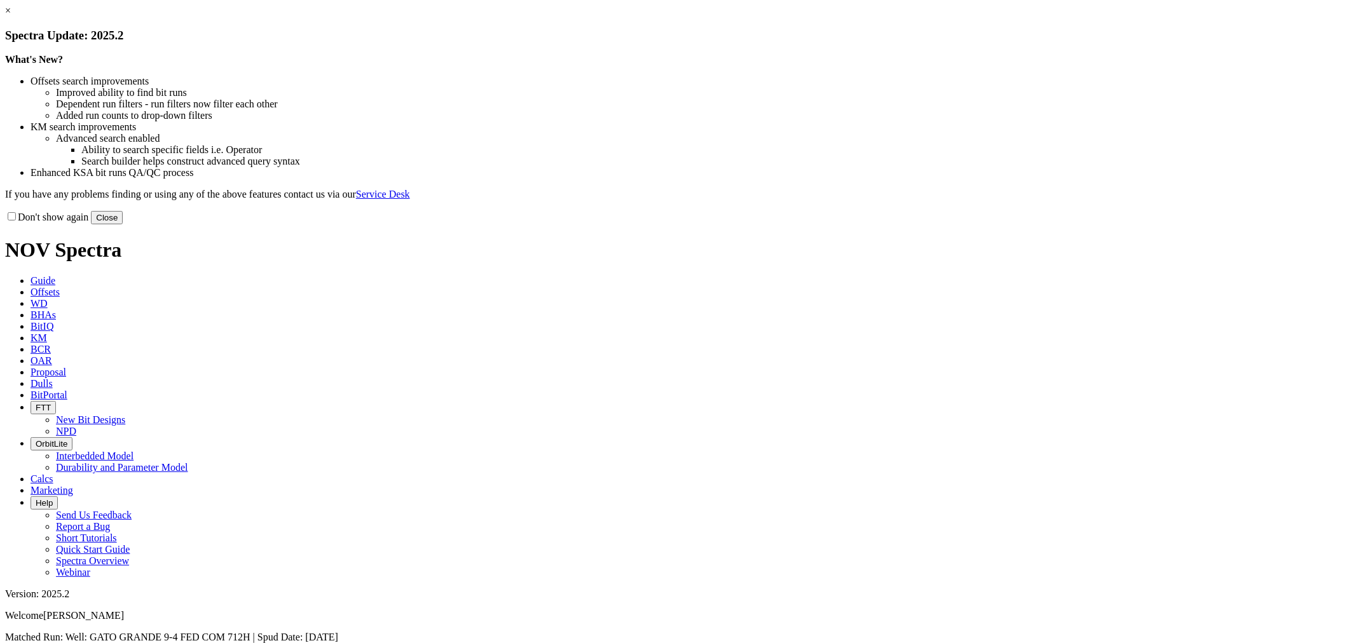
click at [123, 224] on button "Close" at bounding box center [107, 217] width 32 height 13
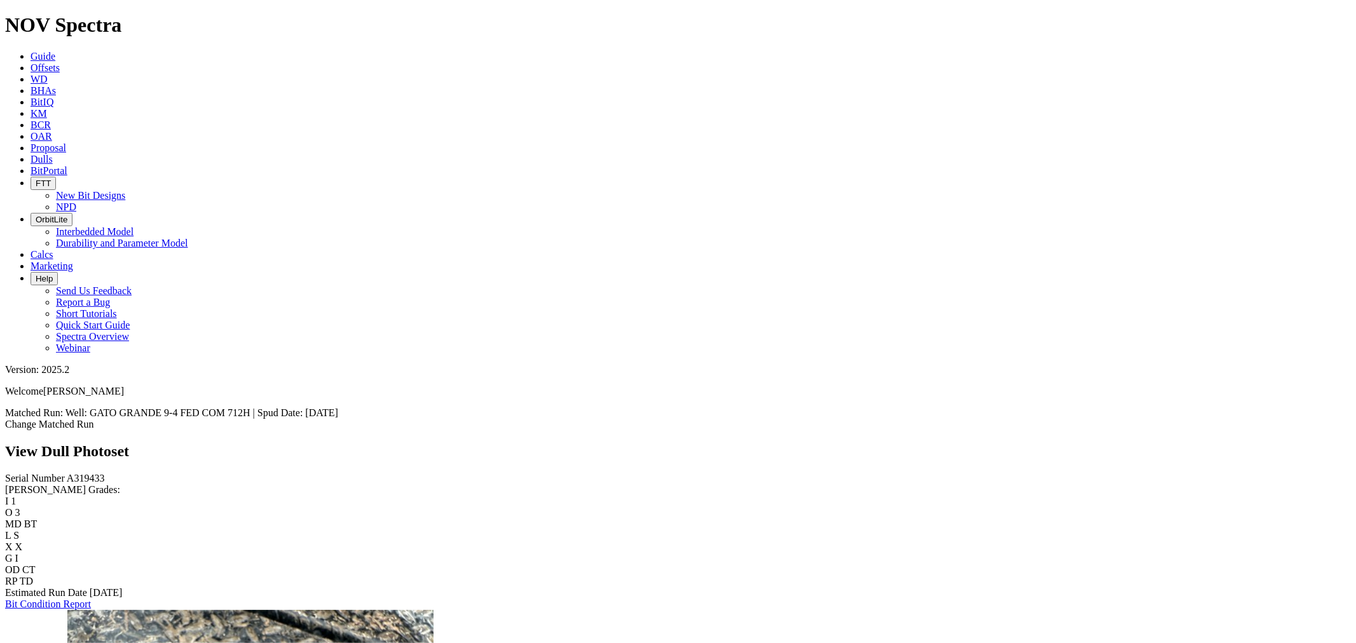
click at [31, 154] on icon at bounding box center [31, 159] width 0 height 11
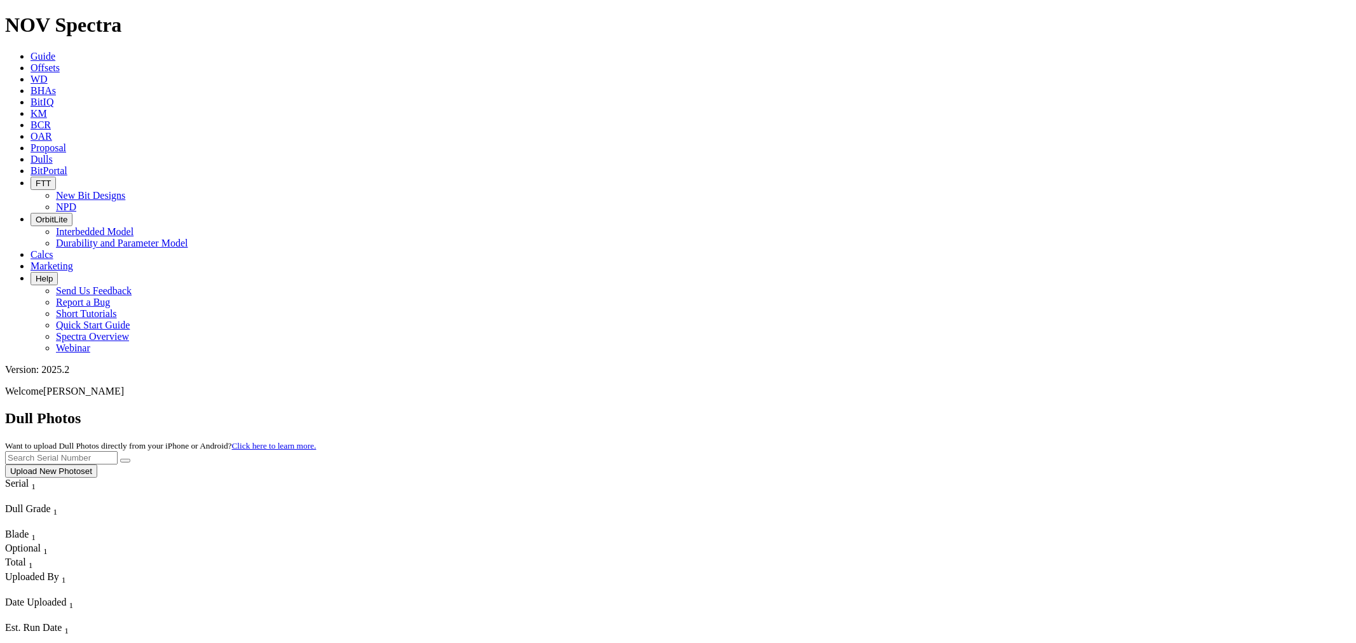
click at [118, 451] on input "text" at bounding box center [61, 457] width 113 height 13
click at [120, 459] on button "submit" at bounding box center [125, 461] width 10 height 4
drag, startPoint x: 1107, startPoint y: 53, endPoint x: 945, endPoint y: 44, distance: 162.3
click at [945, 410] on div "Dull Photos Want to upload Dull Photos directly from your iPhone or Android? Cl…" at bounding box center [678, 444] width 1346 height 68
type input "F319302"
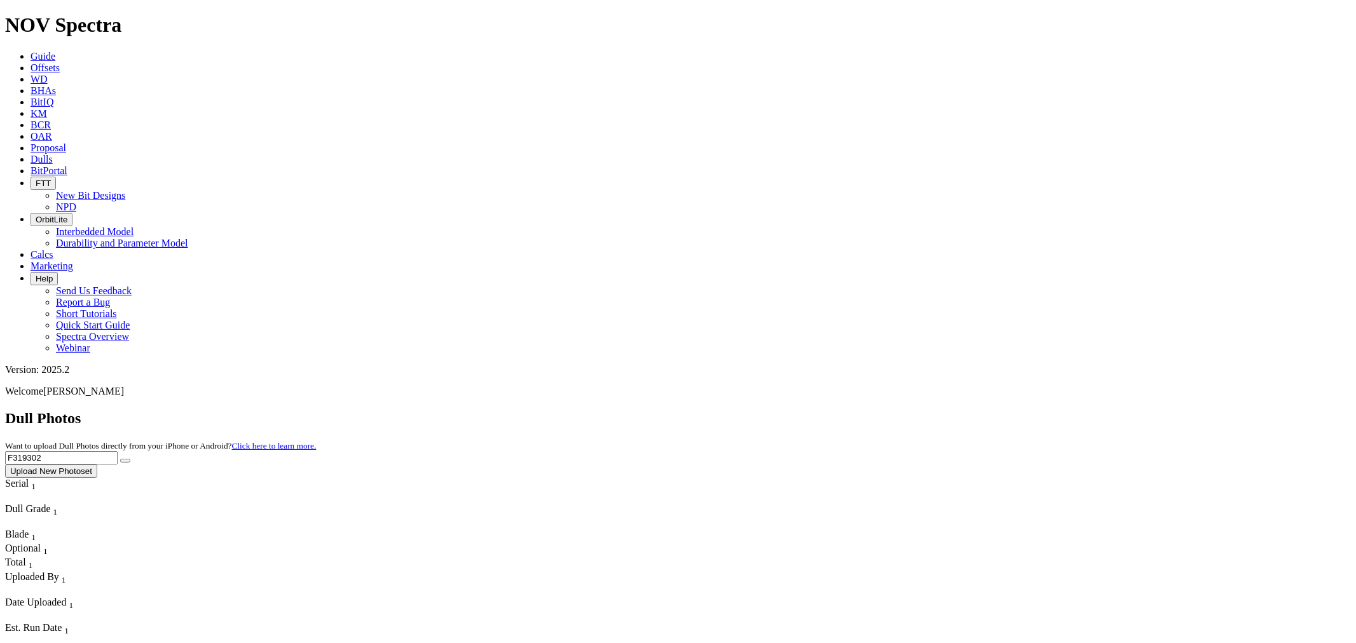
click at [120, 459] on button "submit" at bounding box center [125, 461] width 10 height 4
drag, startPoint x: 1094, startPoint y: 52, endPoint x: 946, endPoint y: 64, distance: 148.6
click at [946, 410] on div "Dull Photos Want to upload Dull Photos directly from your iPhone or Android? Cl…" at bounding box center [678, 444] width 1346 height 68
drag, startPoint x: 1088, startPoint y: 43, endPoint x: 1089, endPoint y: 57, distance: 14.1
click at [1089, 410] on div "Dull Photos Want to upload Dull Photos directly from your iPhone or Android? Cl…" at bounding box center [678, 444] width 1346 height 68
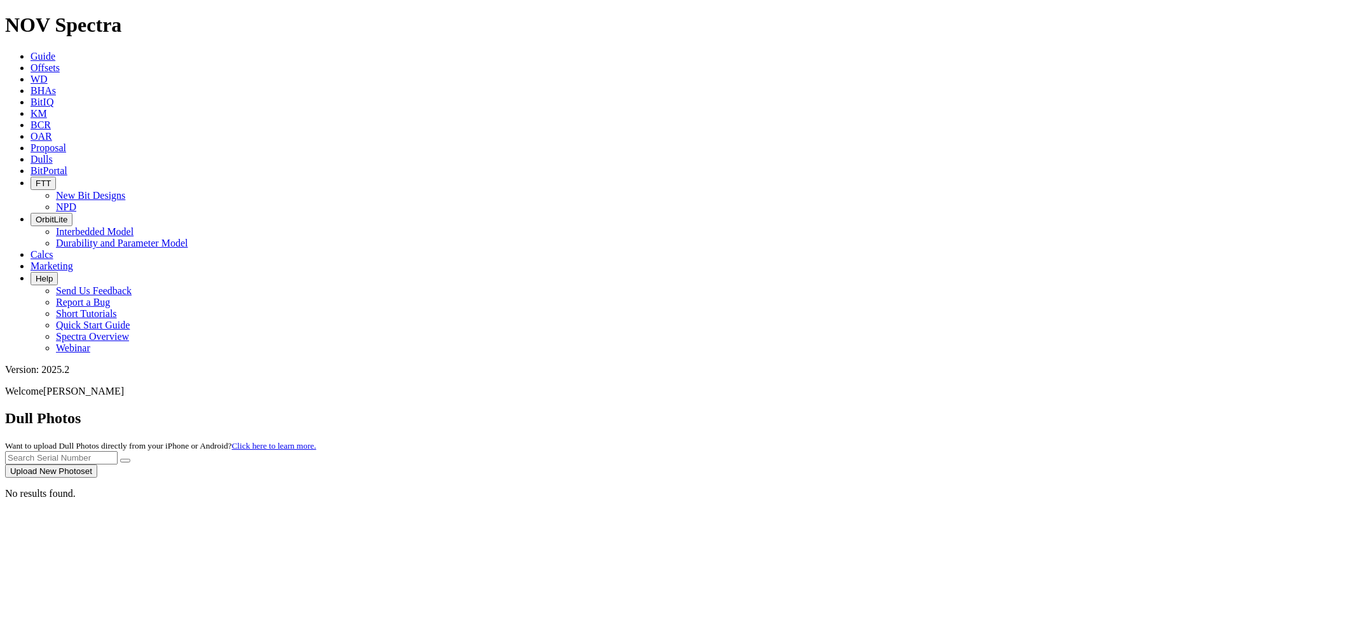
click at [118, 451] on input "text" at bounding box center [61, 457] width 113 height 13
type input "A316913"
click at [120, 459] on button "submit" at bounding box center [125, 461] width 10 height 4
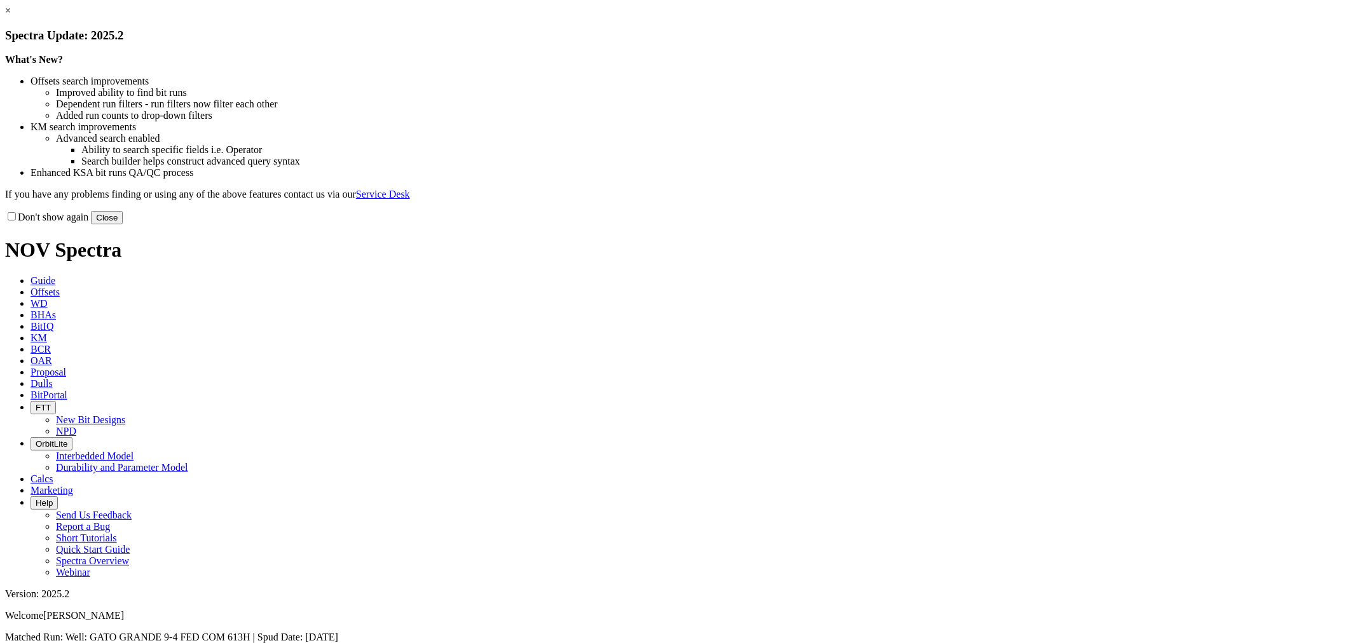
click at [123, 224] on button "Close" at bounding box center [107, 217] width 32 height 13
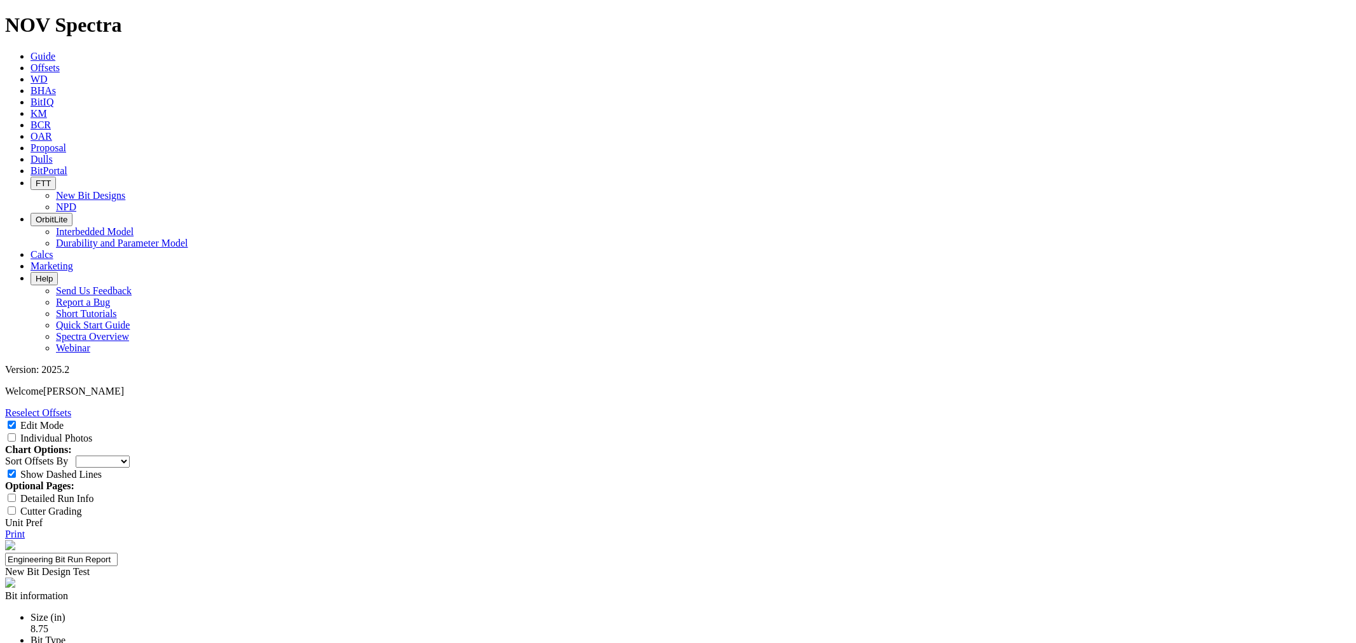
select select "New Bit Design"
type input "155 ft/hr-Test Met"
drag, startPoint x: 833, startPoint y: 461, endPoint x: 833, endPoint y: 468, distance: 6.4
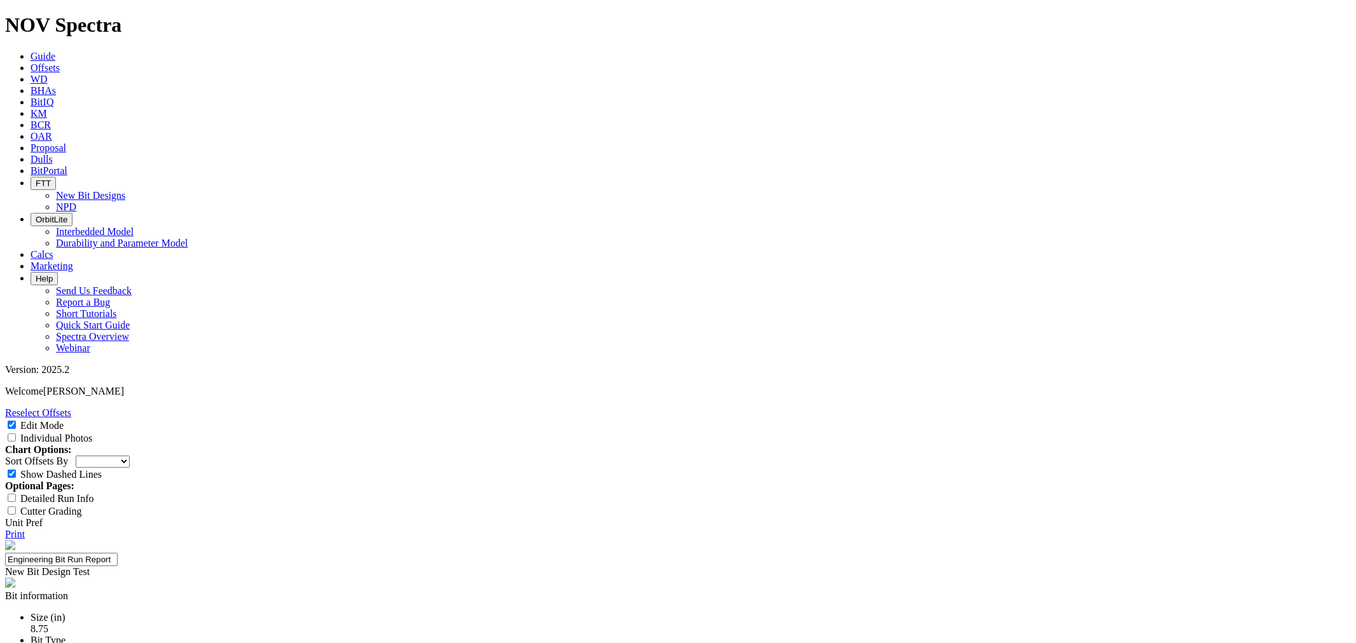
type input "2"
type input "3+ Runs"
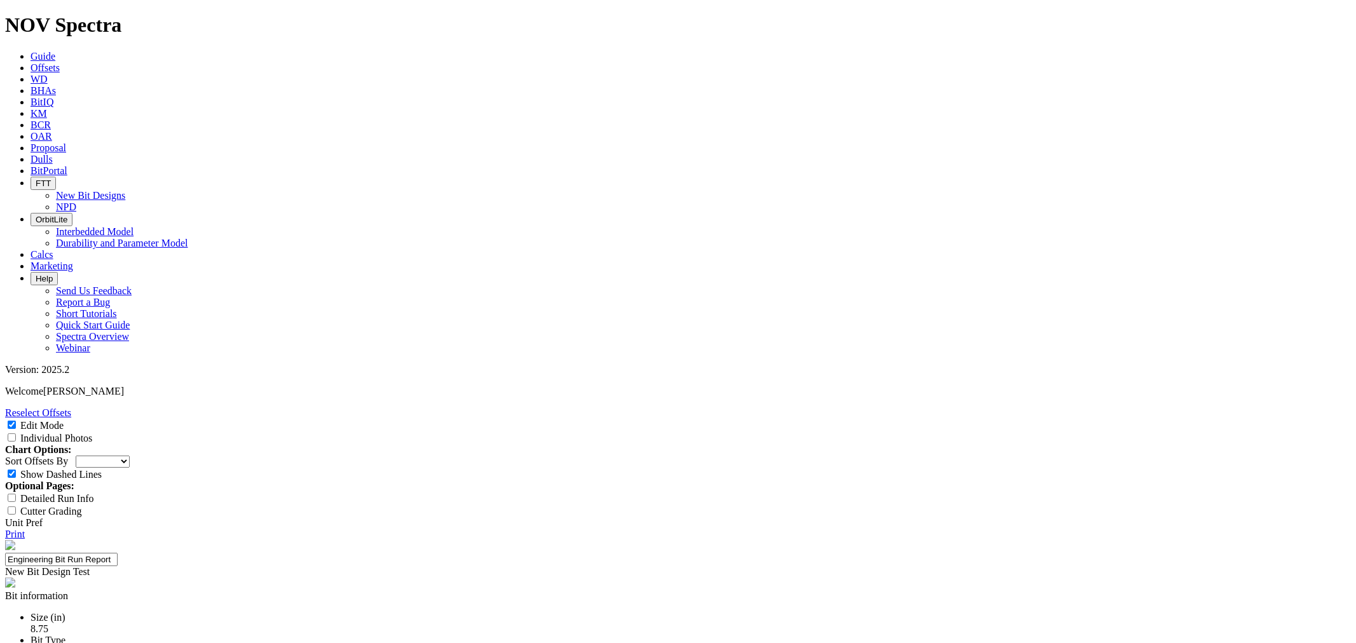
type textarea "The CT2 drilled an interval of 10,507 ft at 169.5 ft/hr through the upper bone …"
type textarea "This is the second run on the bit body ."
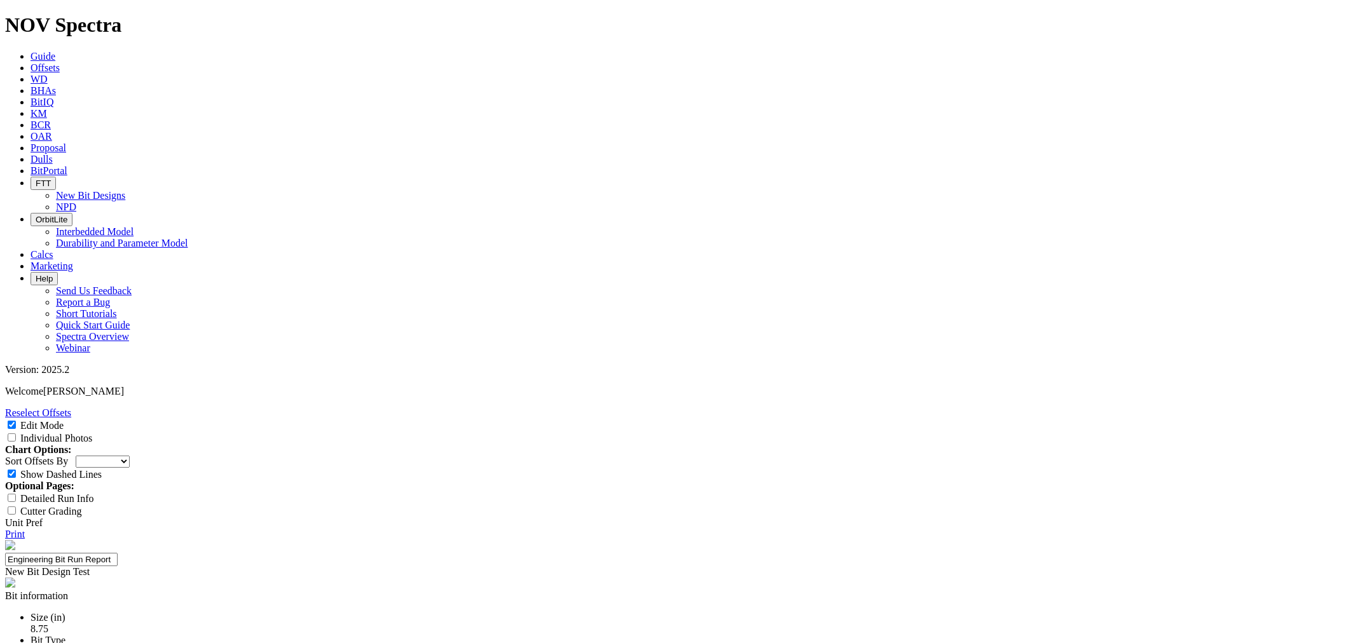
drag, startPoint x: 745, startPoint y: 460, endPoint x: 703, endPoint y: 460, distance: 42.0
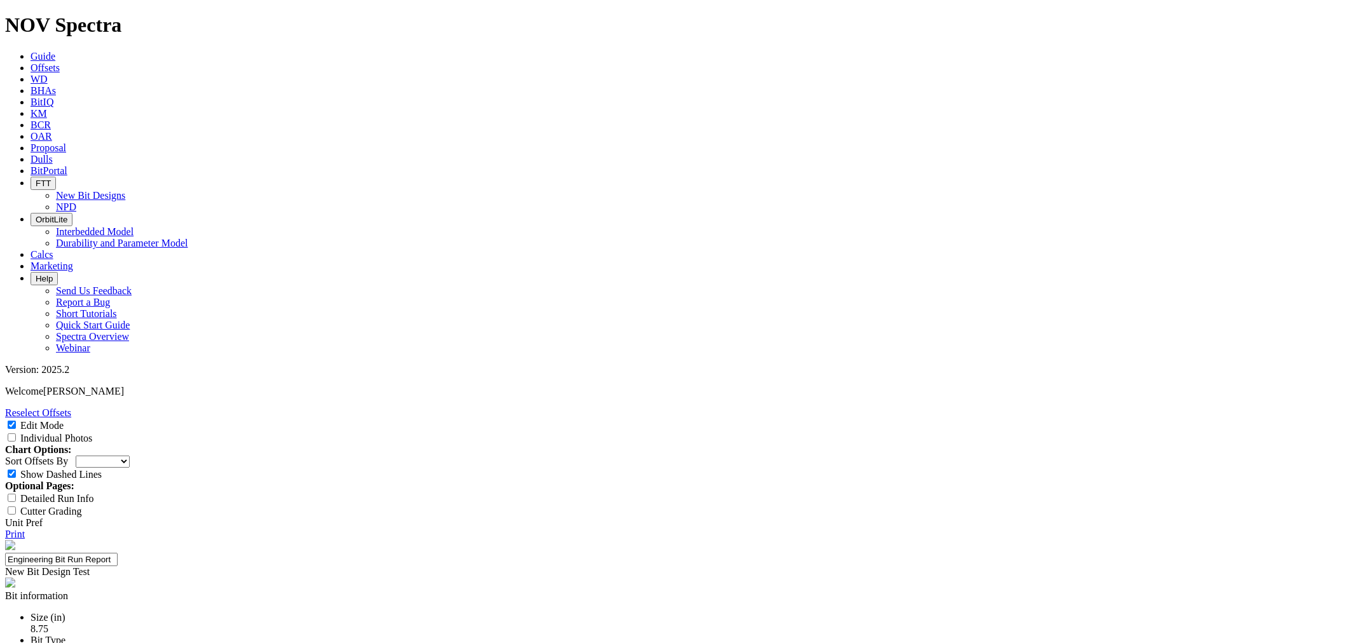
type textarea "The CT2 drilled an interval of 10,507 ft at 169.5 ft/hr through the upper wolf …"
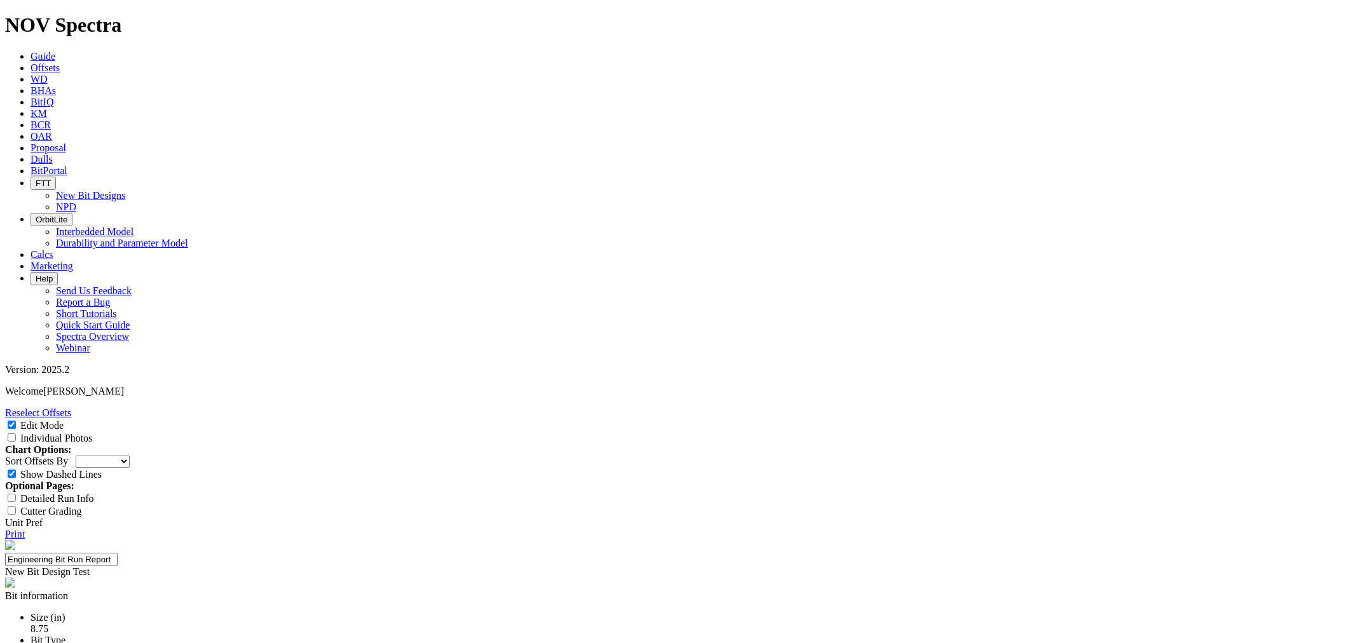
drag, startPoint x: 554, startPoint y: 489, endPoint x: 547, endPoint y: 489, distance: 7.0
type input "24-0406"
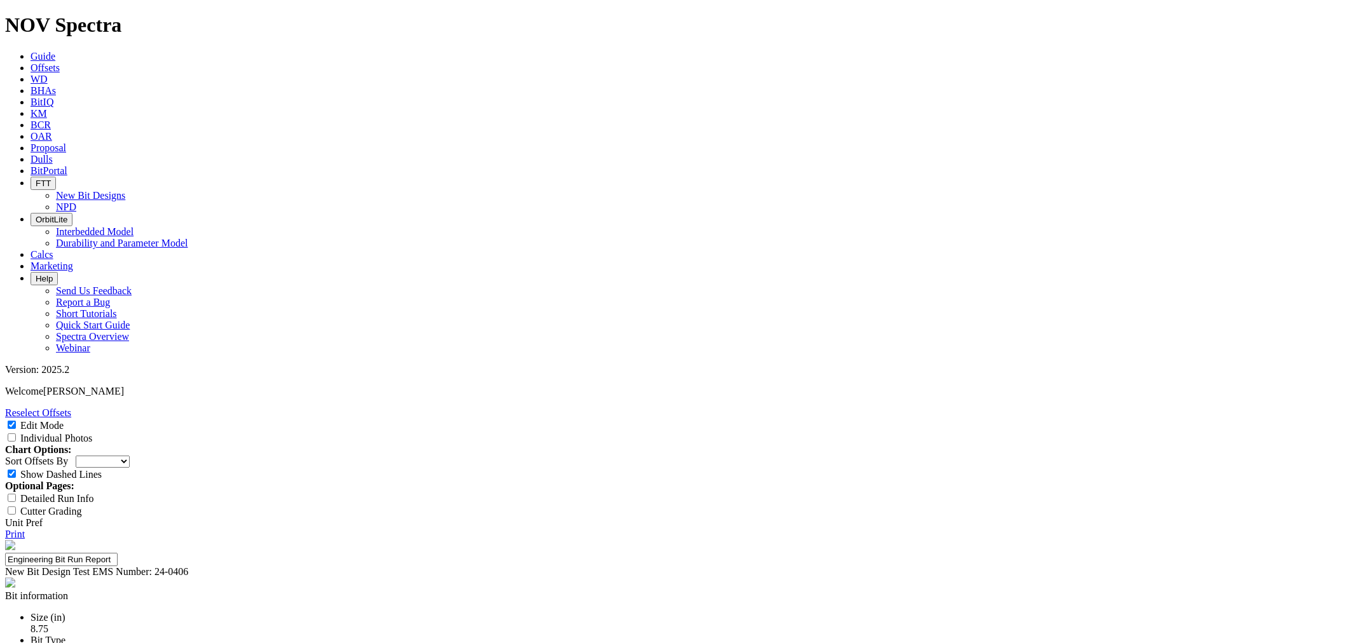
type input "1"
type input "2"
drag, startPoint x: 619, startPoint y: 564, endPoint x: 449, endPoint y: 561, distance: 169.7
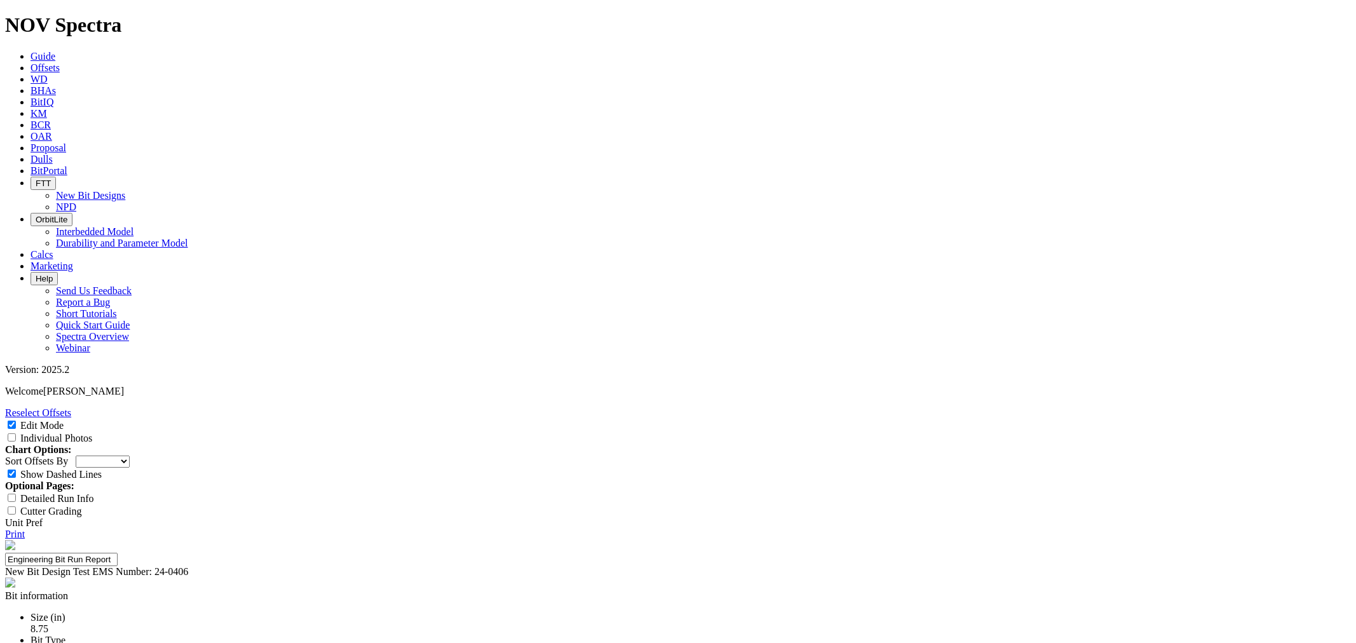
type input "Brandon Bird, Jason Cunningham"
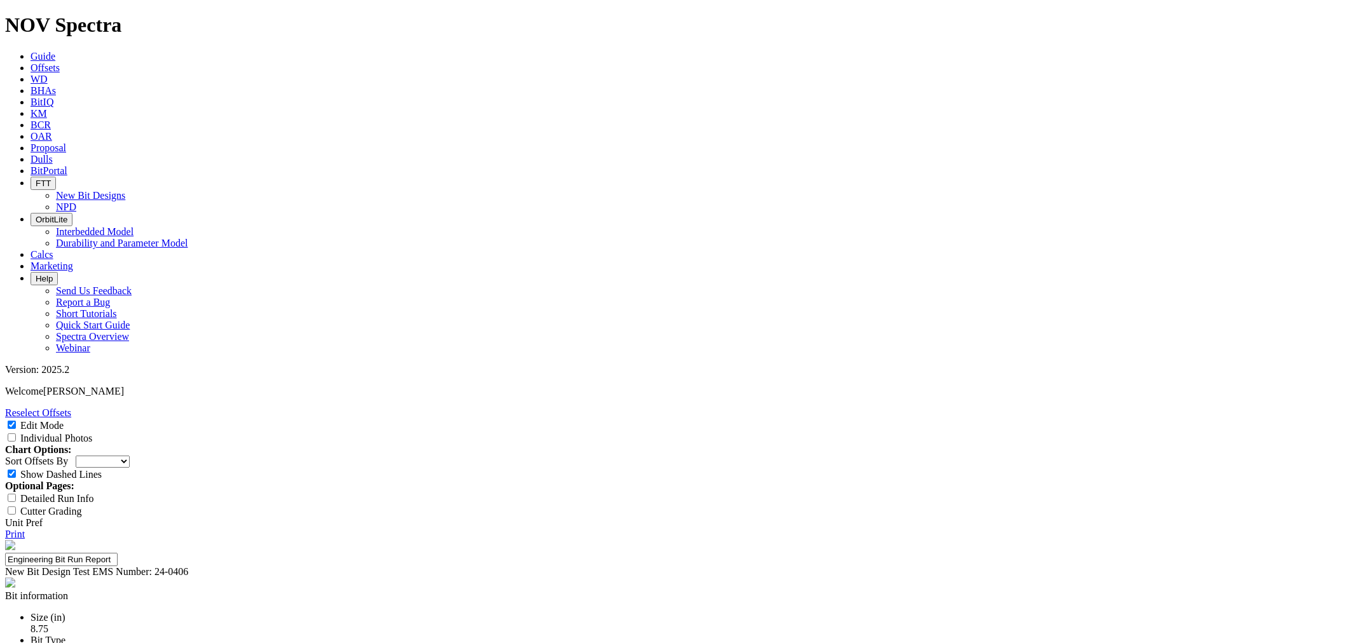
drag, startPoint x: 884, startPoint y: 564, endPoint x: 891, endPoint y: 579, distance: 16.8
drag, startPoint x: 719, startPoint y: 573, endPoint x: 720, endPoint y: 582, distance: 8.4
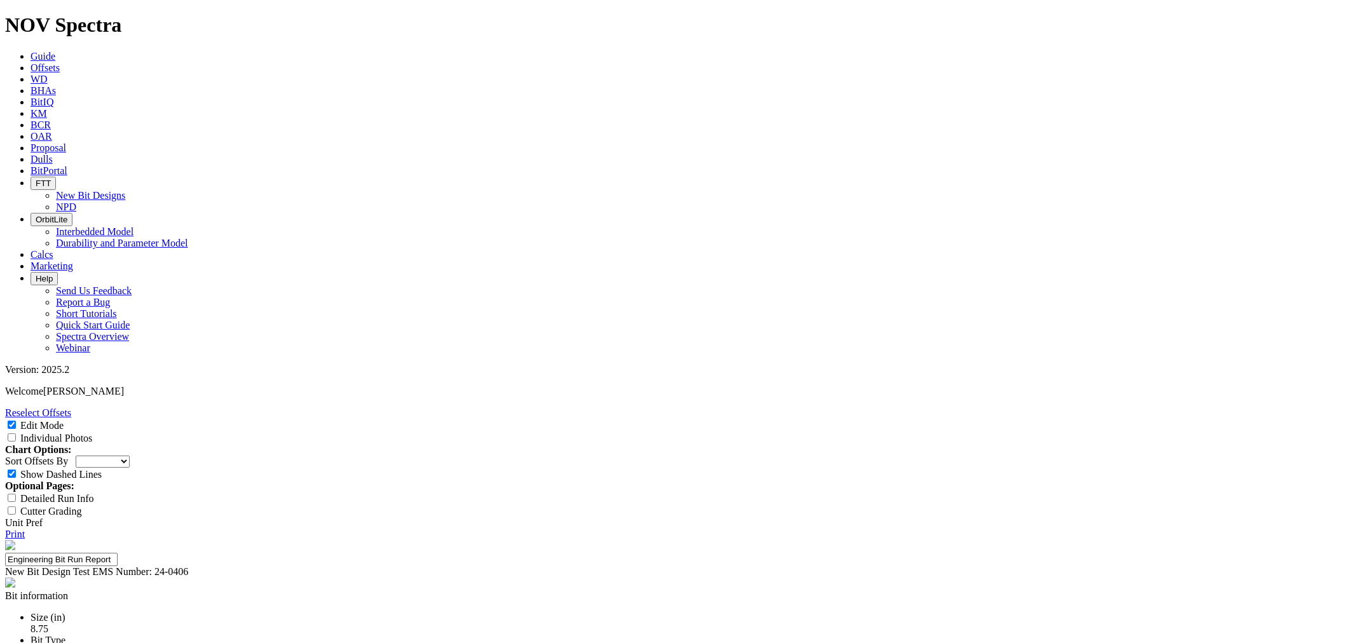
scroll to position [0, 0]
type textarea "This is the second run on the bit body . Broken cutters can be seen on the nose…"
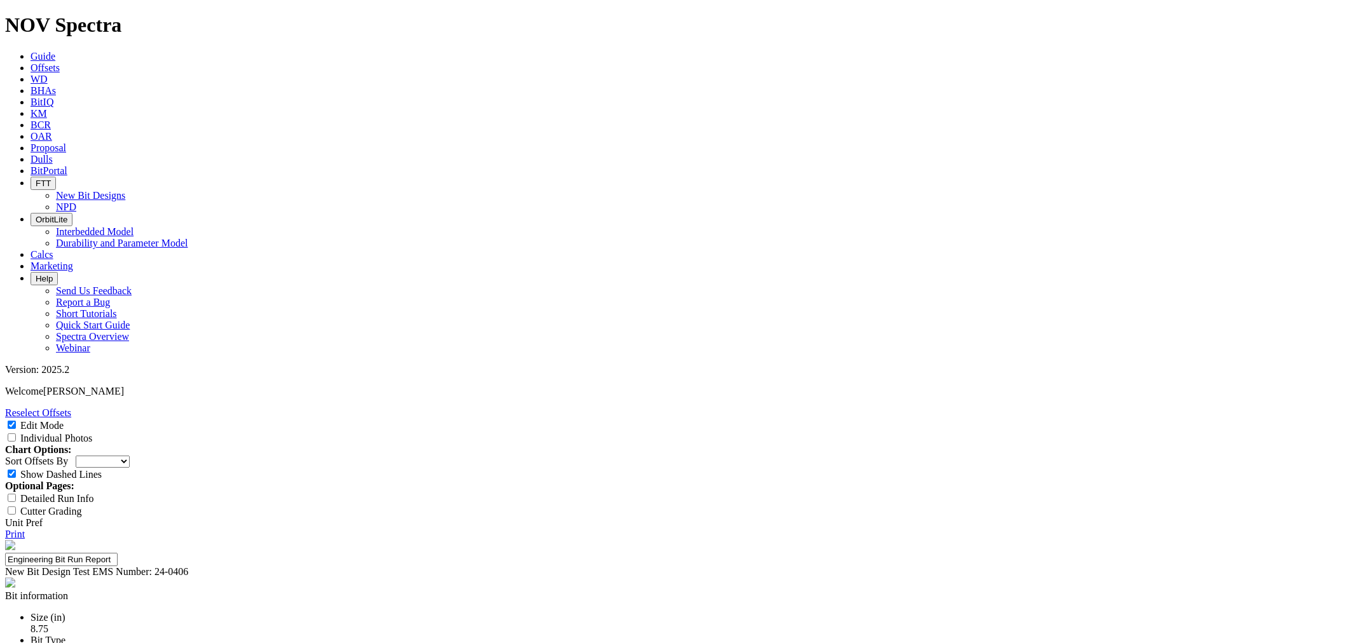
type textarea "The CT2 drilled an interval of 10,507 ft at 169.5 ft/hr through the upper wolf …"
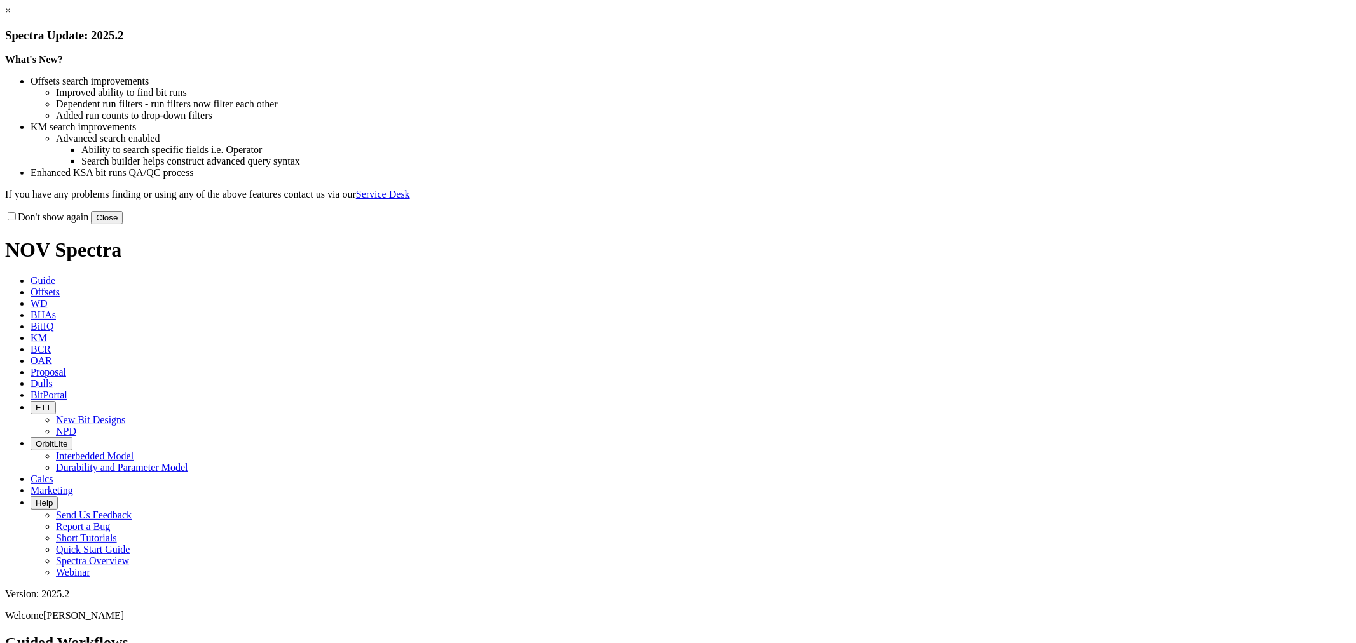
click at [123, 224] on button "Close" at bounding box center [107, 217] width 32 height 13
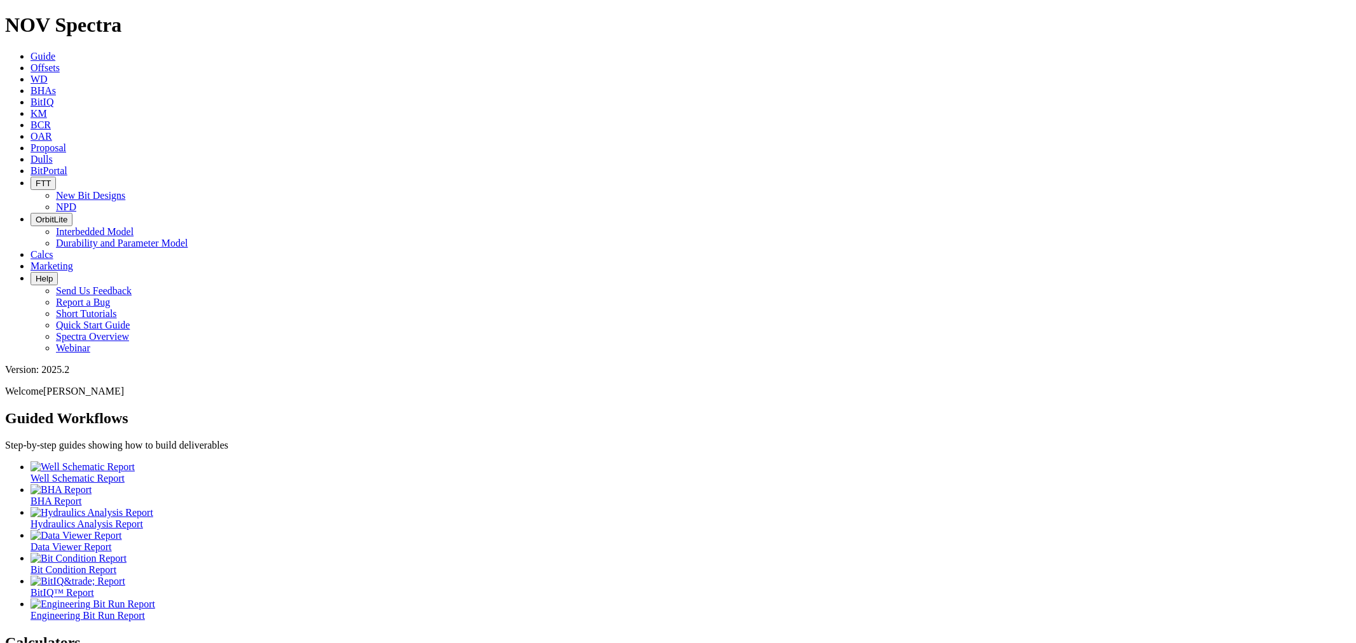
click at [31, 154] on icon at bounding box center [31, 159] width 0 height 11
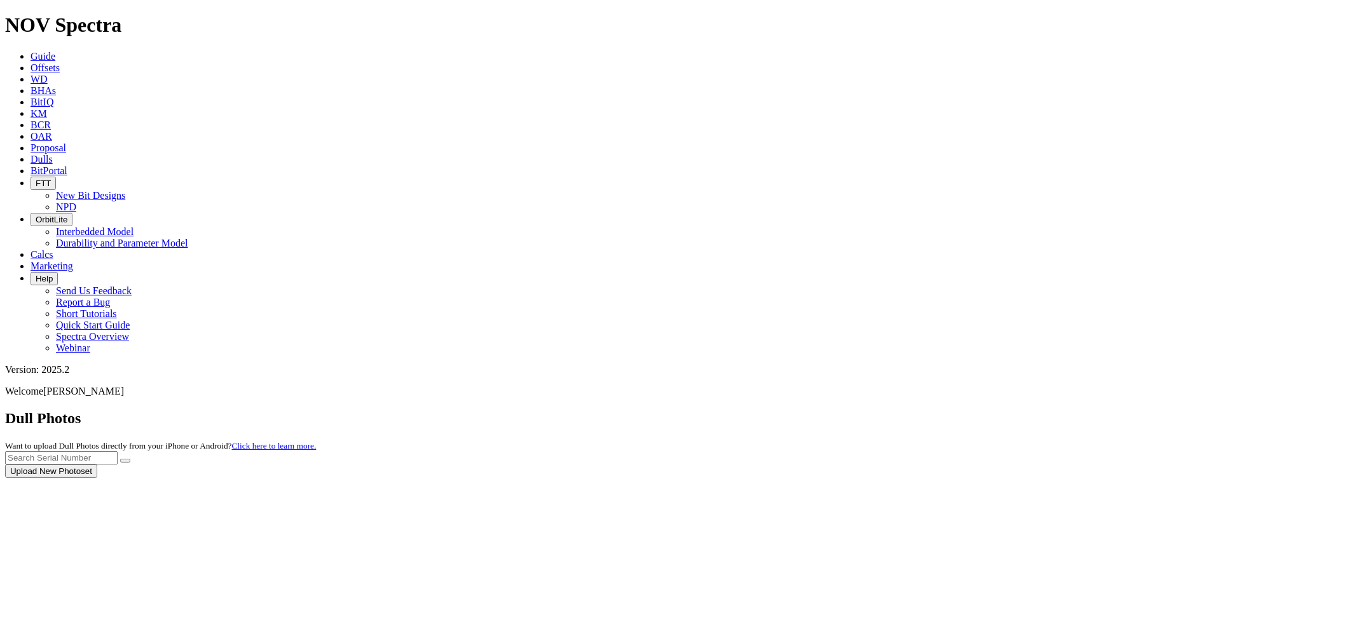
click at [1103, 478] on div at bounding box center [678, 478] width 1346 height 0
click at [118, 451] on input "text" at bounding box center [61, 457] width 113 height 13
type input "A319433"
click at [120, 459] on button "submit" at bounding box center [125, 461] width 10 height 4
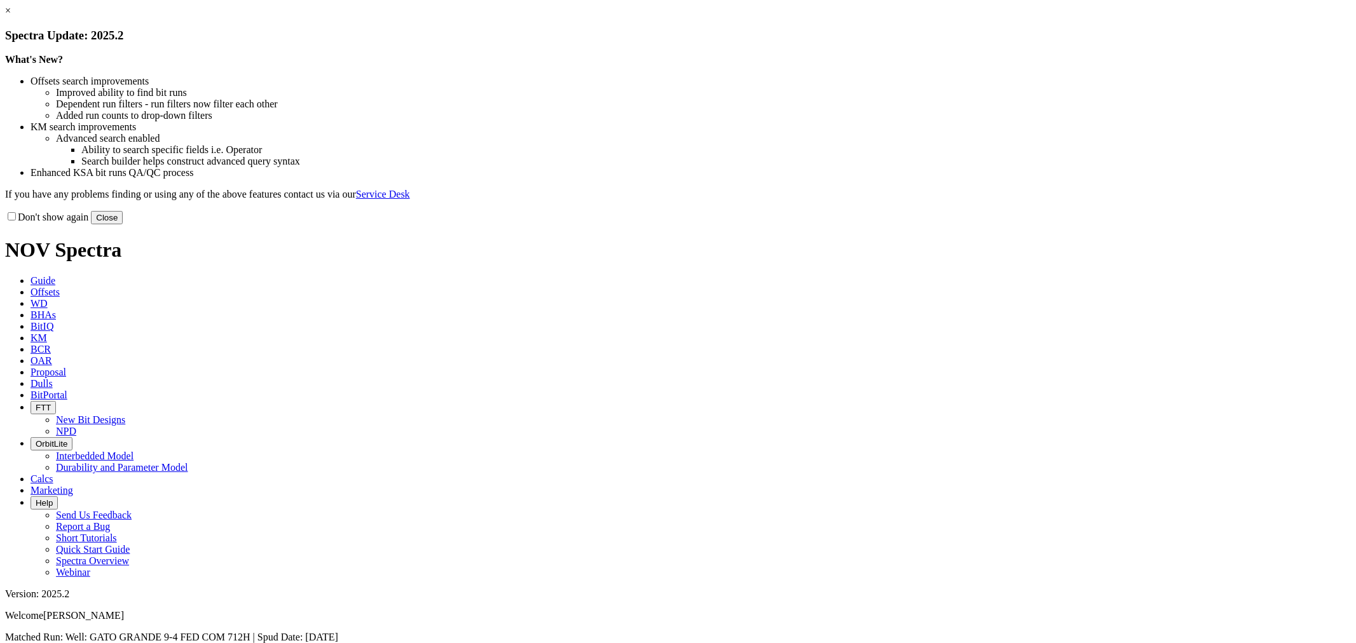
click at [123, 224] on button "Close" at bounding box center [107, 217] width 32 height 13
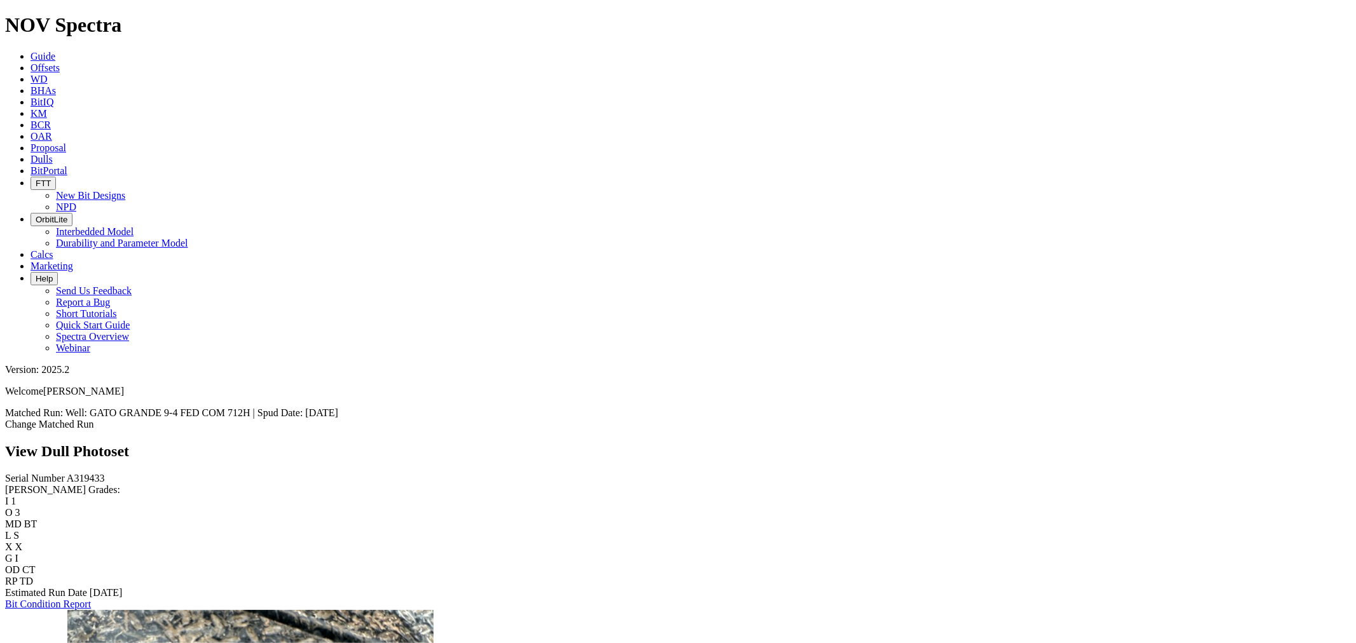
scroll to position [1194, 0]
